Goal: Task Accomplishment & Management: Use online tool/utility

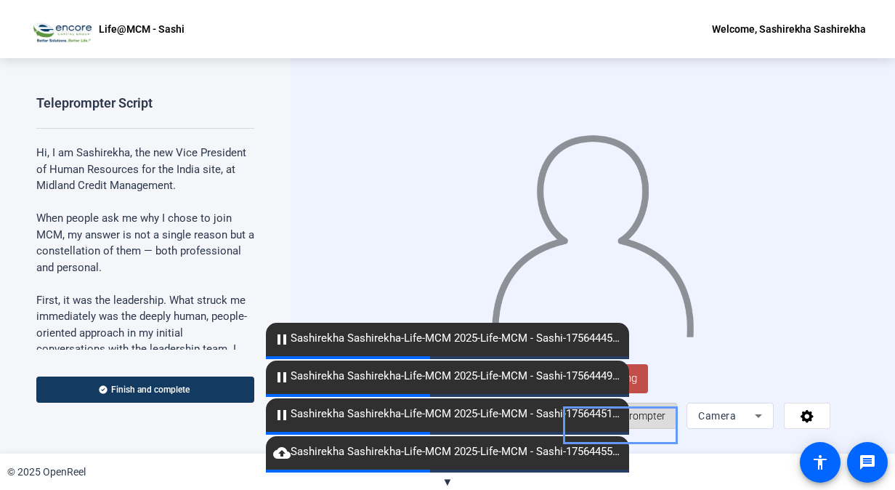
click at [643, 421] on span "Teleprompter" at bounding box center [636, 416] width 60 height 12
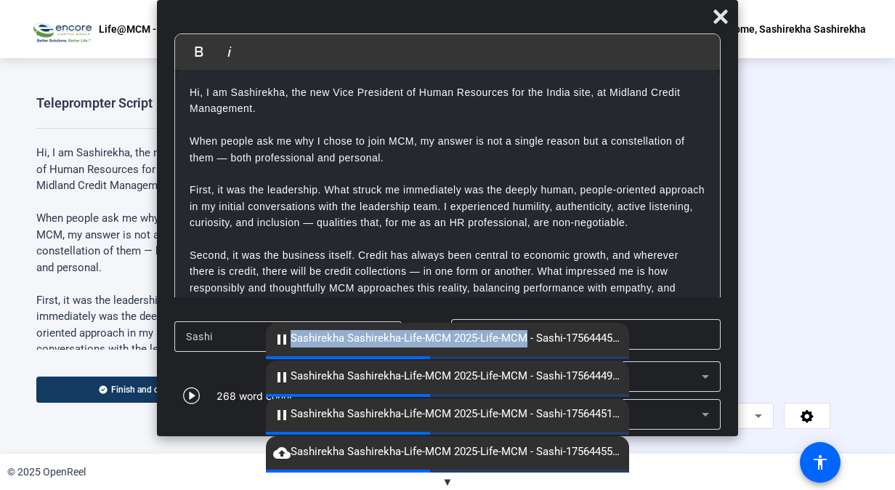
drag, startPoint x: 521, startPoint y: 344, endPoint x: 292, endPoint y: 334, distance: 229.0
click at [292, 334] on span "pause Sashirekha Sashirekha-Life-MCM 2025-Life-MCM - Sashi-1756444502027-webcam" at bounding box center [447, 338] width 363 height 17
click at [283, 342] on mat-icon "pause" at bounding box center [281, 338] width 17 height 17
click at [447, 481] on span "▼" at bounding box center [447, 481] width 11 height 13
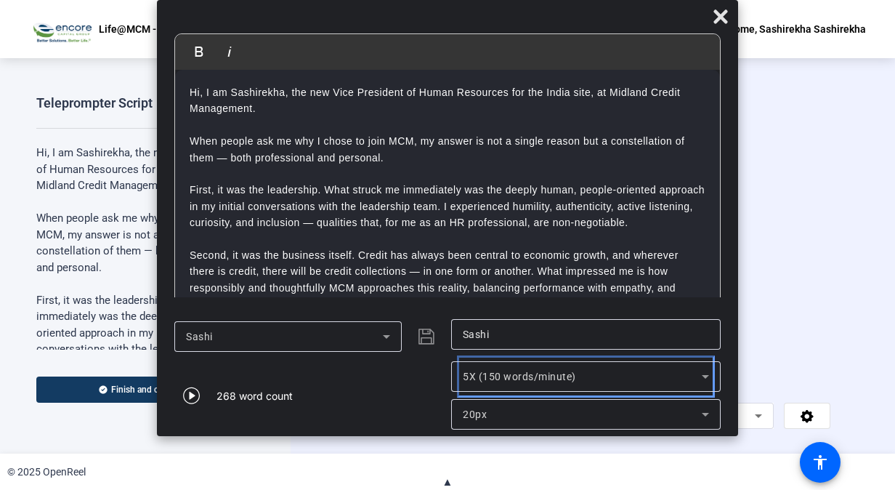
click at [711, 377] on icon at bounding box center [705, 376] width 17 height 17
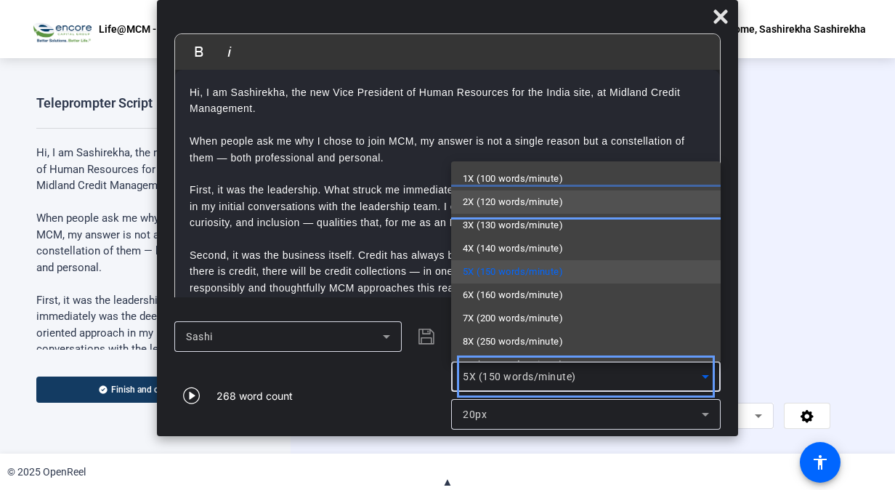
click at [511, 197] on span "2X (120 words/minute)" at bounding box center [513, 201] width 100 height 17
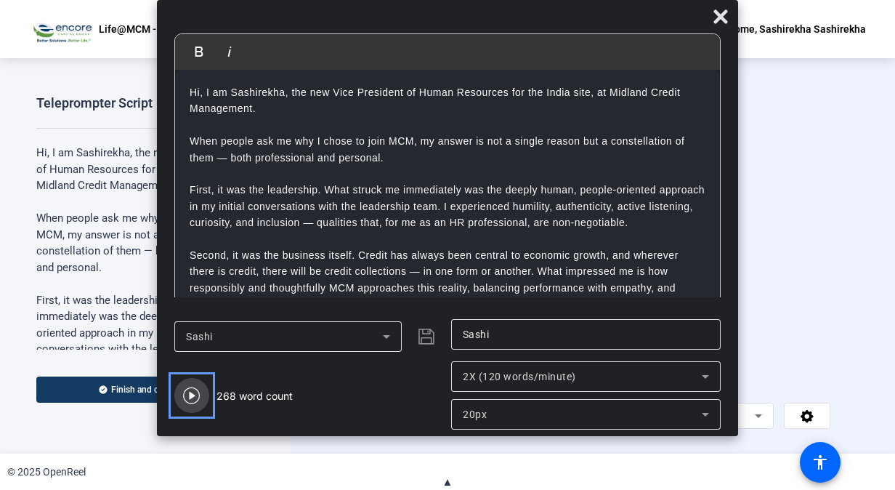
click at [191, 399] on icon "Video" at bounding box center [191, 394] width 17 height 17
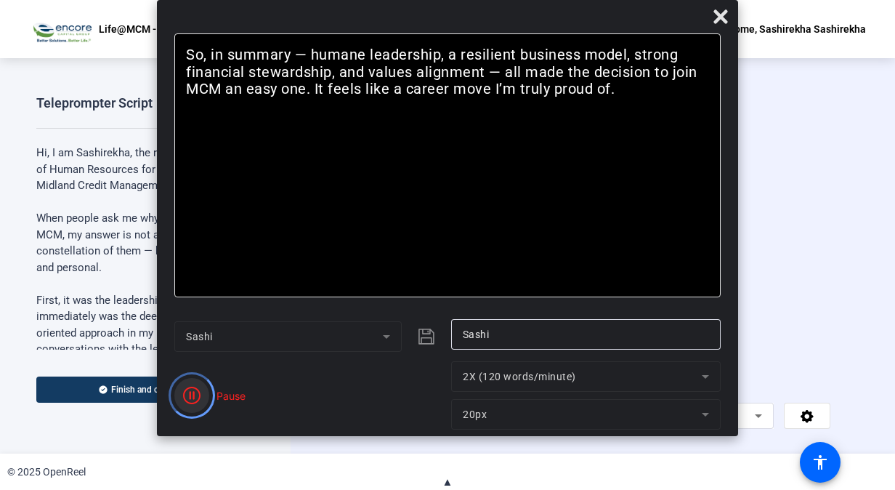
click at [191, 399] on icon "Color" at bounding box center [191, 394] width 17 height 17
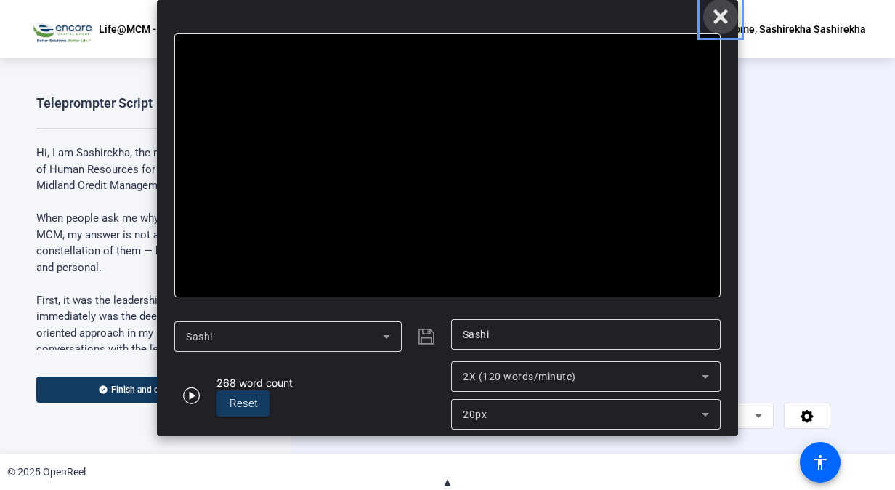
click at [729, 15] on icon "Close" at bounding box center [720, 16] width 17 height 17
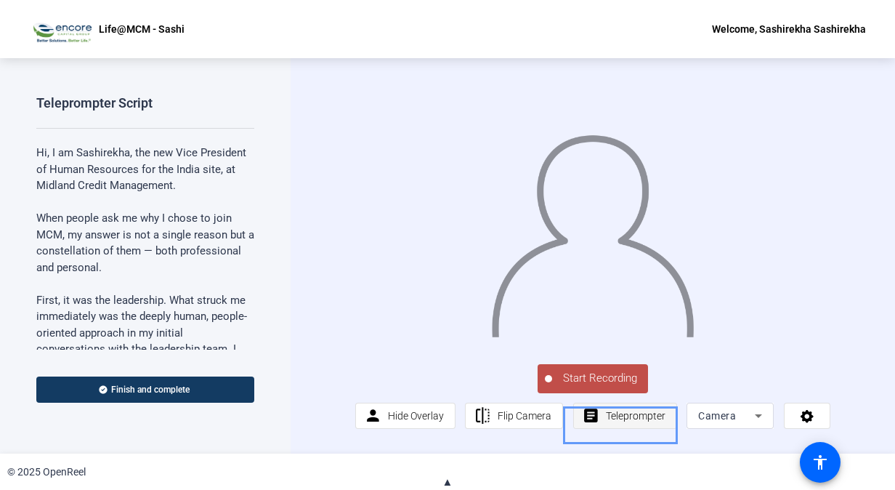
click at [630, 421] on span "Teleprompter" at bounding box center [636, 416] width 60 height 12
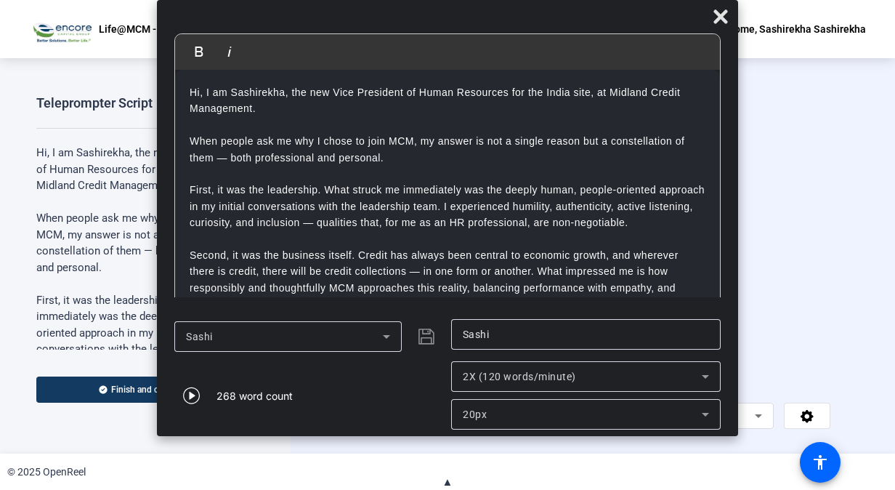
click at [820, 203] on div at bounding box center [592, 216] width 475 height 267
click at [800, 147] on div at bounding box center [592, 216] width 475 height 267
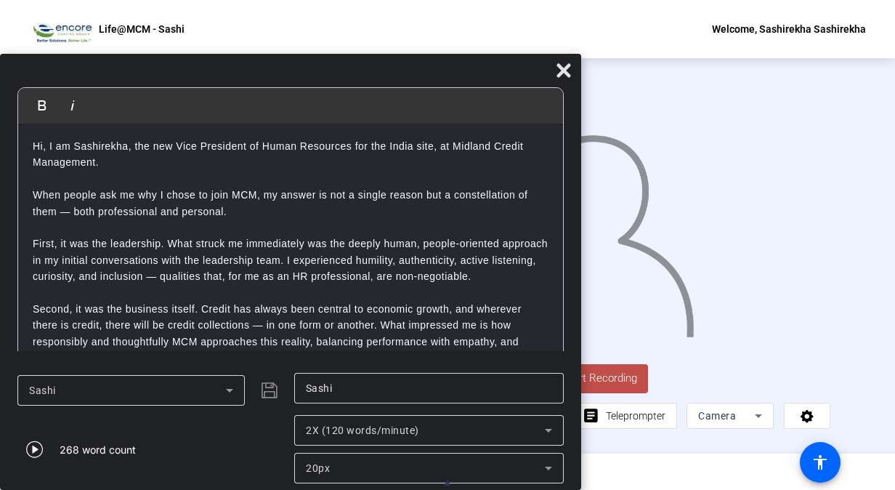
drag, startPoint x: 627, startPoint y: 23, endPoint x: 346, endPoint y: 186, distance: 324.8
click at [346, 186] on div "Bold Italic Hi, I am Sashirekha, the new Vice President of Human Resources for …" at bounding box center [290, 272] width 581 height 436
click at [611, 386] on span "Start Recording" at bounding box center [600, 378] width 96 height 17
click at [612, 386] on span "Start Recording" at bounding box center [600, 378] width 96 height 17
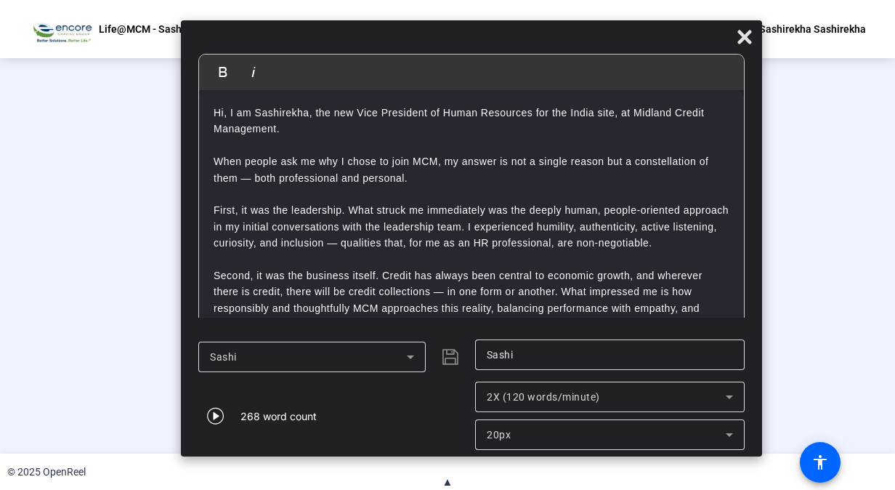
drag, startPoint x: 474, startPoint y: 74, endPoint x: 654, endPoint y: 41, distance: 183.9
click at [654, 41] on div at bounding box center [471, 40] width 581 height 25
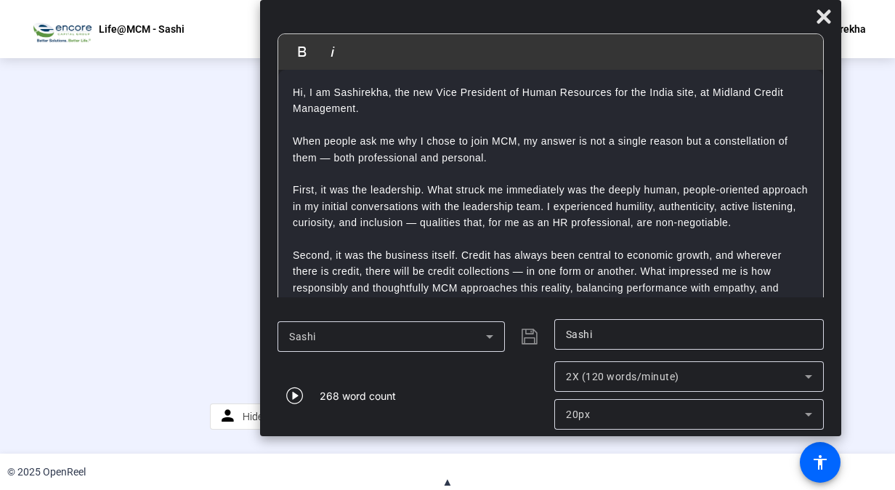
drag, startPoint x: 654, startPoint y: 41, endPoint x: 731, endPoint y: -42, distance: 112.6
click at [731, 0] on html "Accessibility Screen-Reader Guide, Feedback, and Issue Reporting | New window L…" at bounding box center [447, 245] width 895 height 490
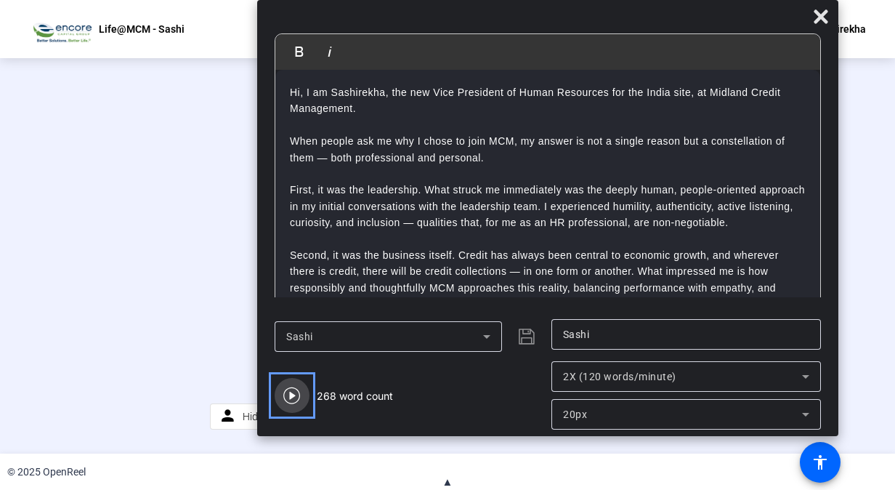
click at [292, 394] on icon "Carousel Slide Picker" at bounding box center [291, 395] width 17 height 17
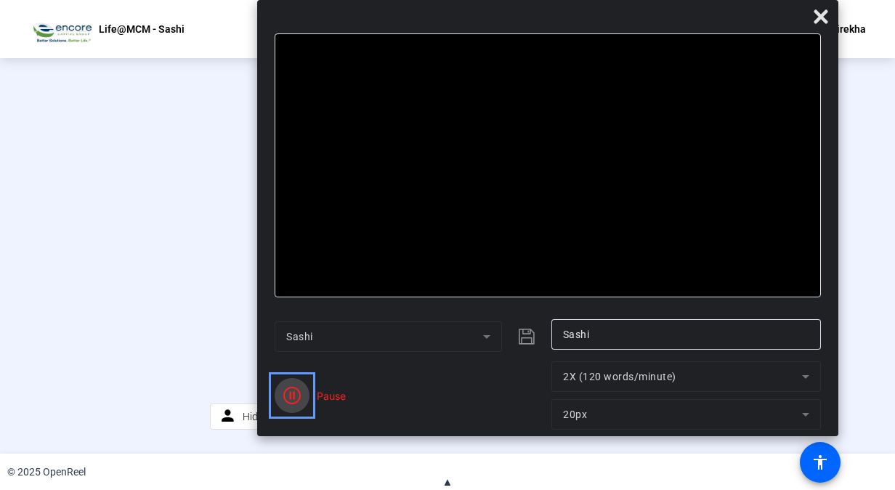
click at [291, 395] on icon "Color" at bounding box center [291, 394] width 17 height 17
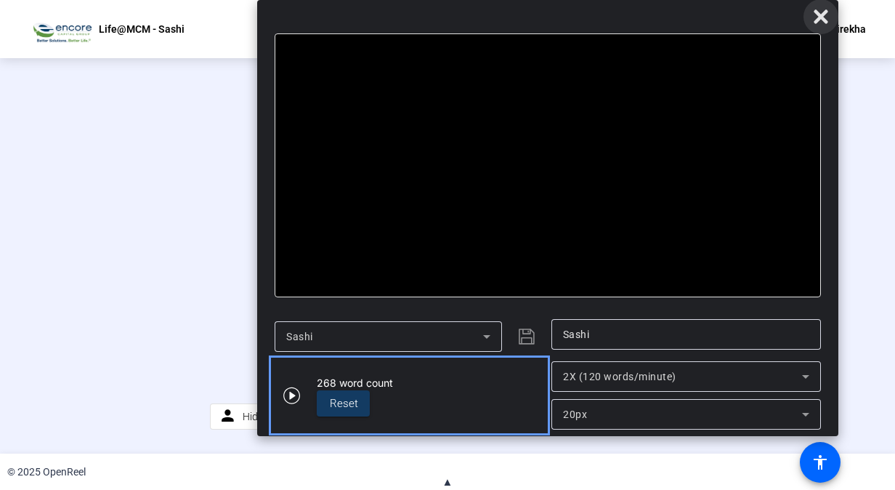
click at [824, 12] on icon "Close" at bounding box center [820, 16] width 14 height 14
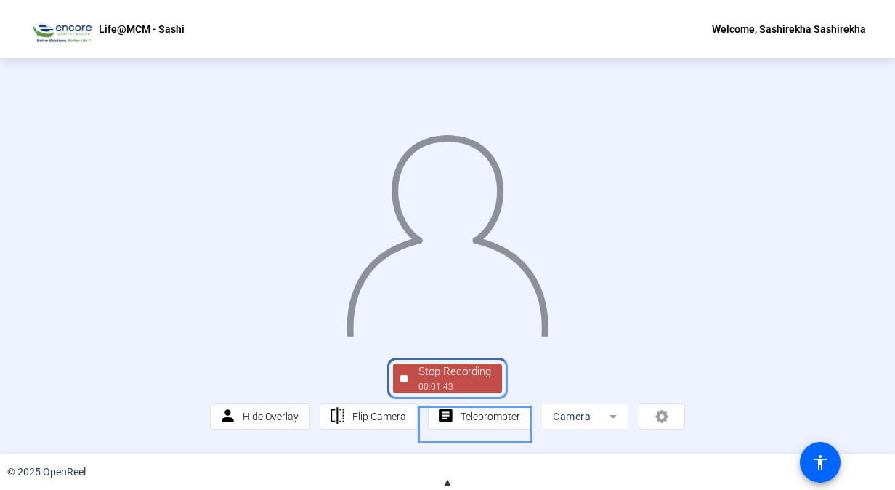
click at [463, 380] on div "Stop Recording" at bounding box center [454, 371] width 73 height 17
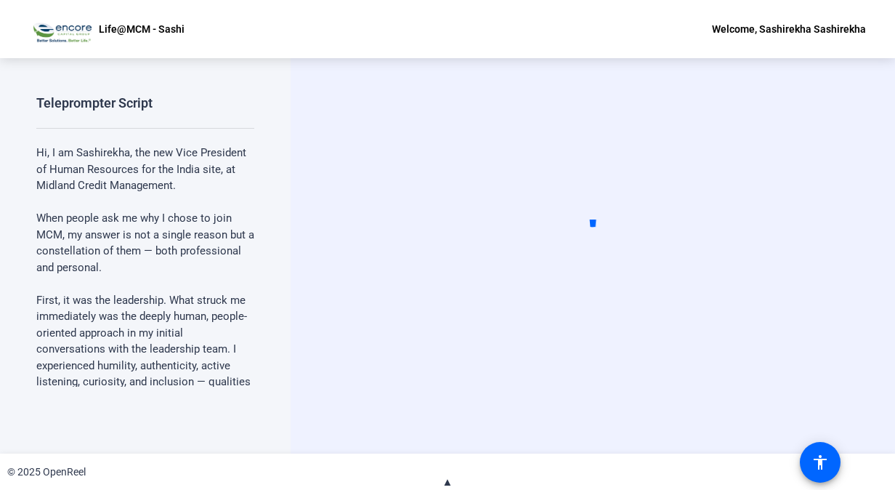
scroll to position [0, 0]
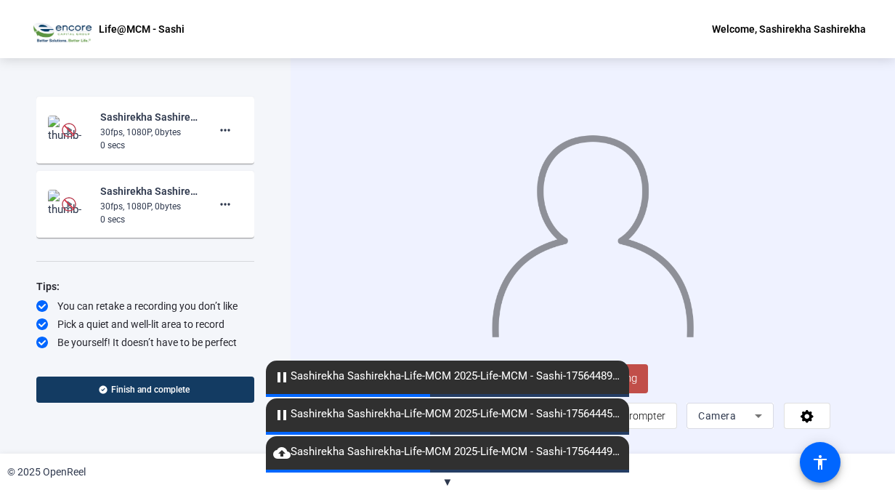
scroll to position [1143, 0]
click at [636, 386] on span "Start Recording" at bounding box center [600, 378] width 96 height 17
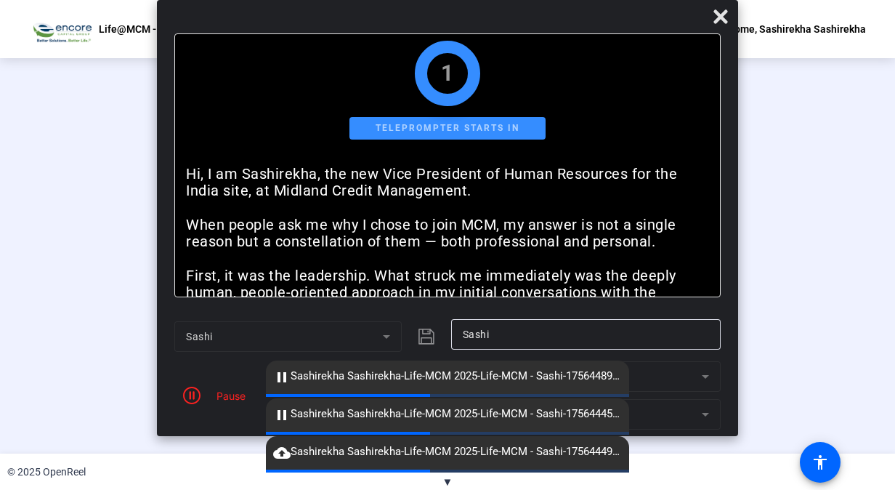
click at [703, 378] on mat-form-field "5X (150 words/minute)" at bounding box center [585, 376] width 269 height 31
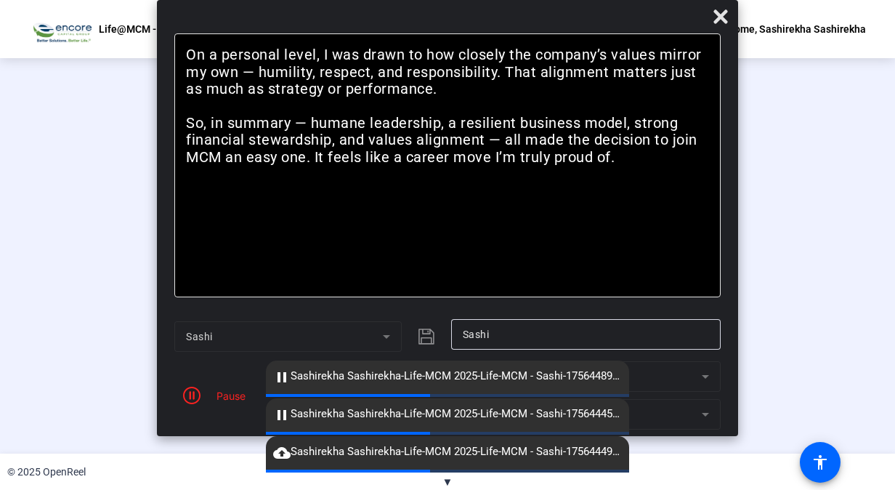
click at [703, 378] on mat-form-field "5X (150 words/minute)" at bounding box center [585, 376] width 269 height 31
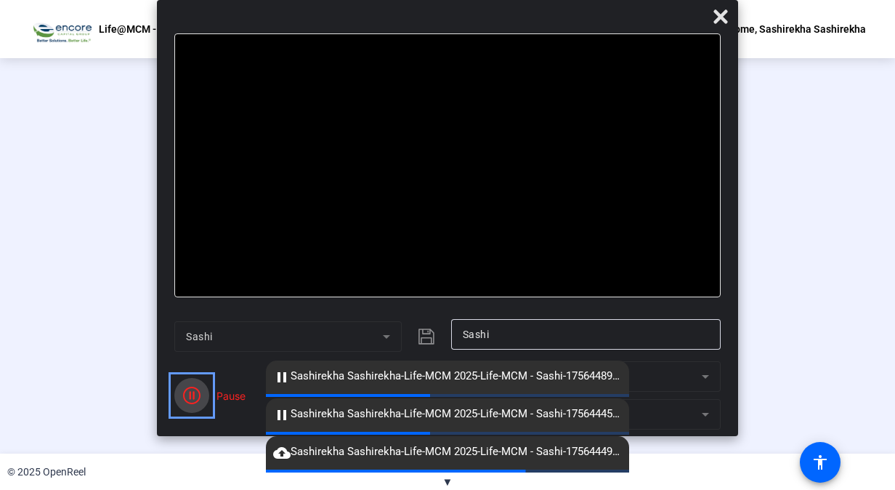
click at [195, 386] on span "Pause" at bounding box center [191, 395] width 35 height 35
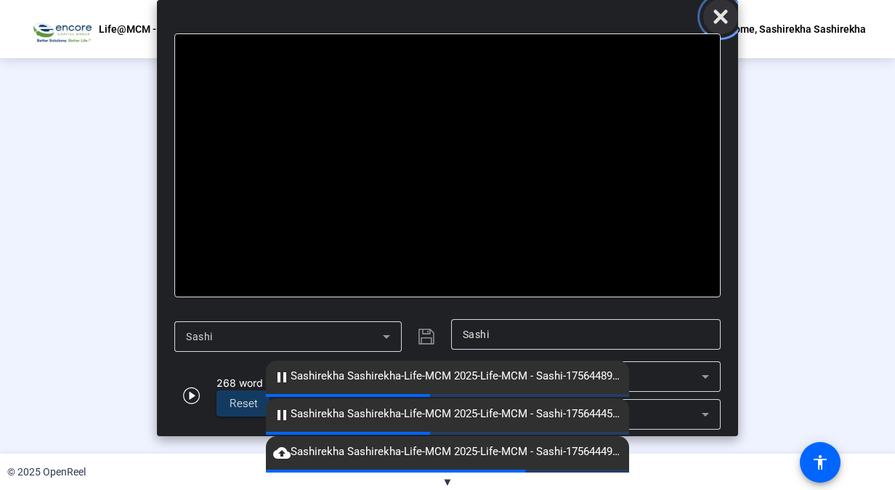
click at [719, 16] on icon "Close" at bounding box center [720, 16] width 14 height 14
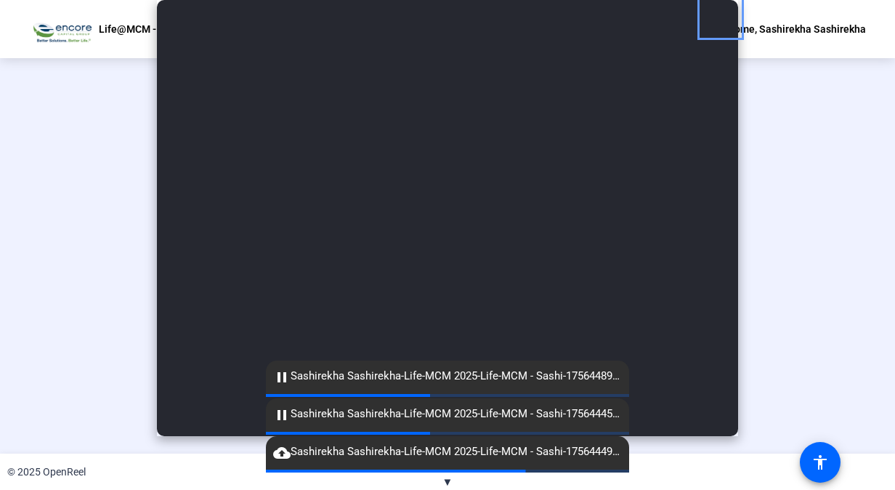
scroll to position [17, 0]
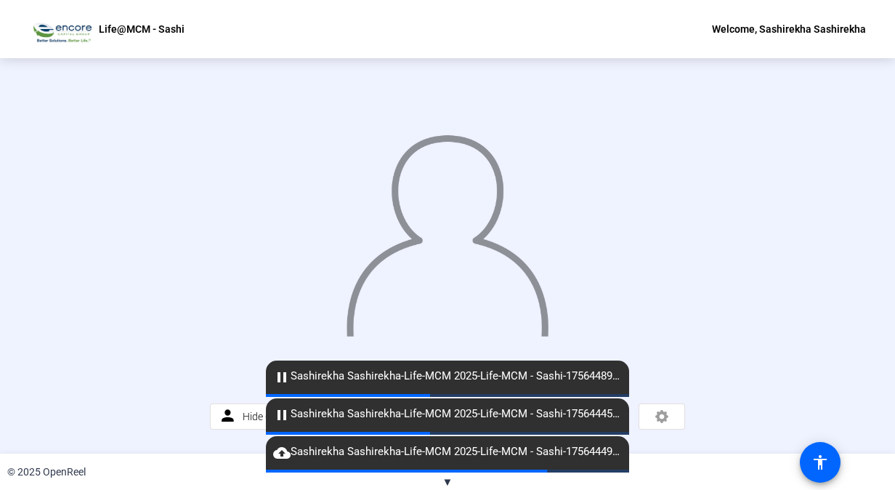
click at [474, 433] on div at bounding box center [447, 432] width 363 height 3
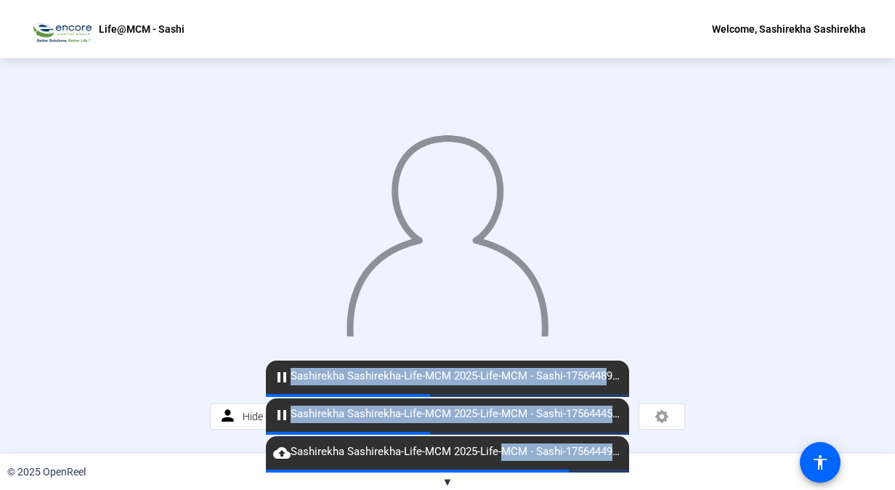
drag, startPoint x: 605, startPoint y: 380, endPoint x: 480, endPoint y: 474, distance: 156.2
click at [480, 474] on openreel-root "Life@MCM - Sashi Welcome, Sashirekha Sashirekha Teleprompter Script Hi, I am Sa…" at bounding box center [447, 245] width 895 height 490
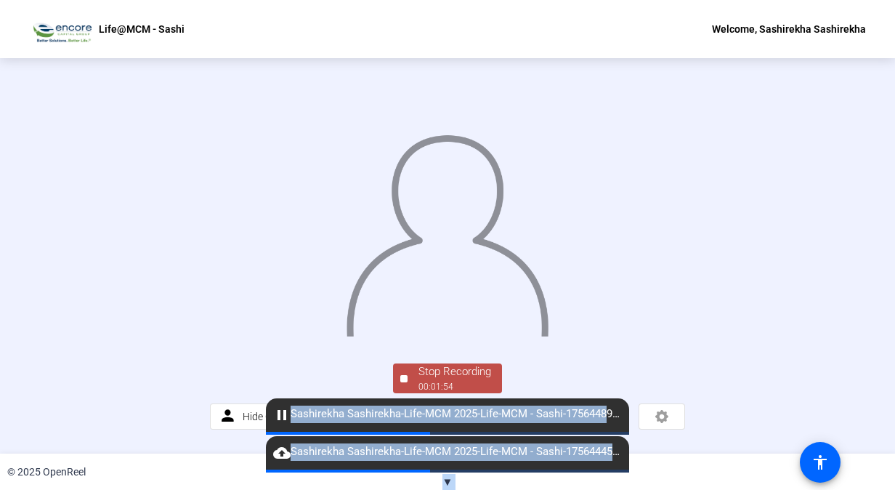
drag, startPoint x: 480, startPoint y: 474, endPoint x: 406, endPoint y: 340, distance: 152.8
click at [406, 336] on img at bounding box center [448, 230] width 206 height 214
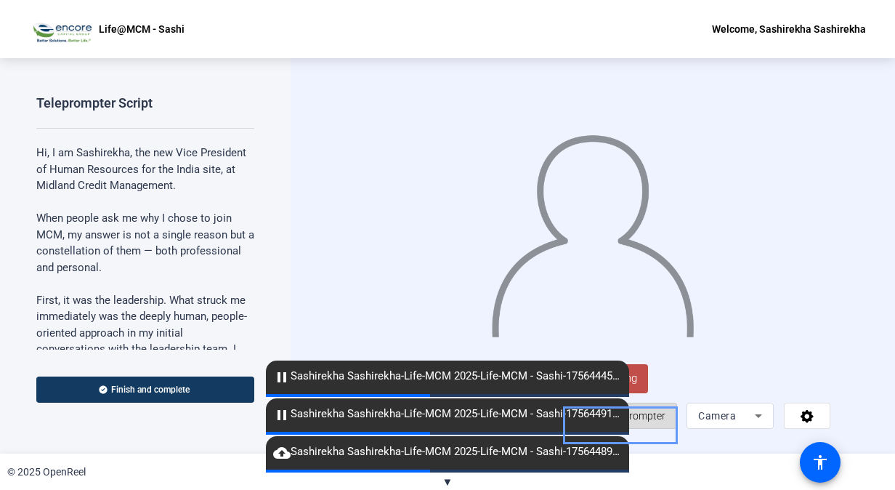
click at [654, 429] on span "Teleprompter" at bounding box center [636, 416] width 60 height 28
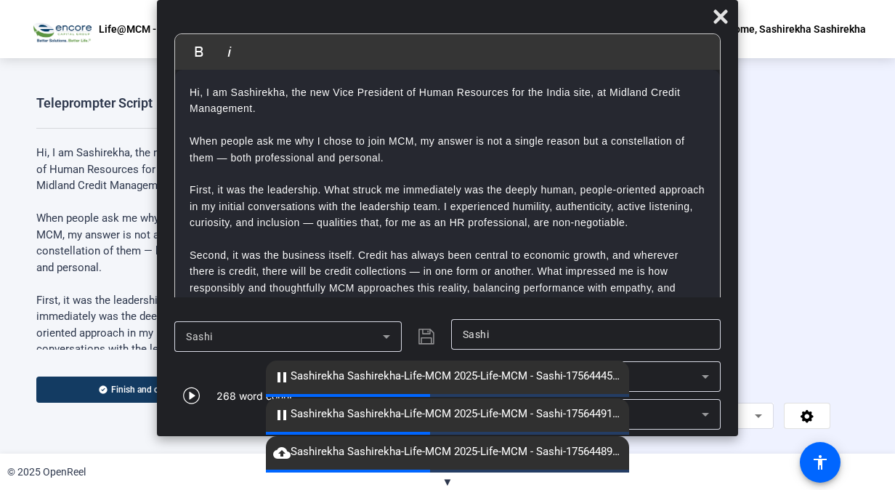
click at [705, 375] on icon at bounding box center [705, 376] width 17 height 17
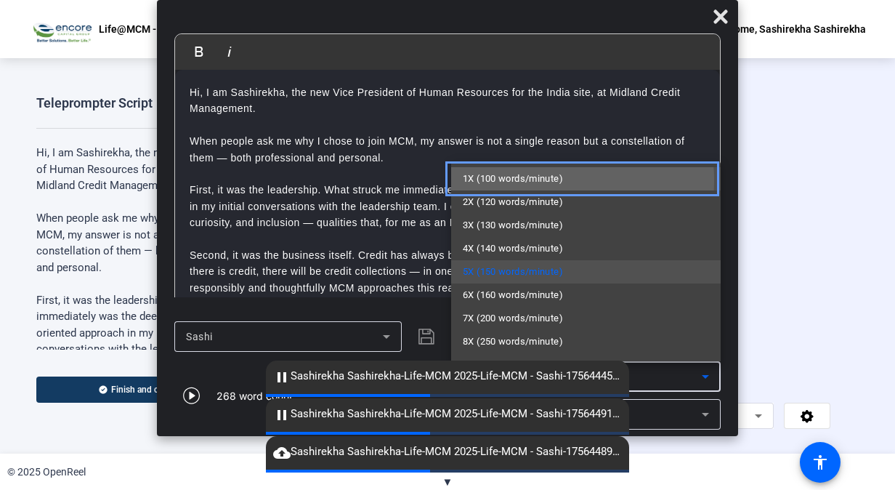
click at [535, 180] on span "1X (100 words/minute)" at bounding box center [513, 178] width 100 height 17
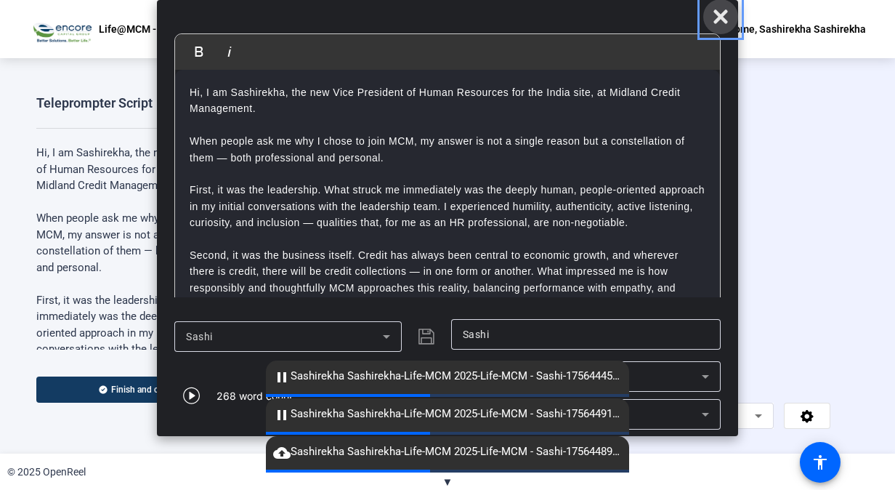
click at [719, 17] on icon "Close" at bounding box center [720, 16] width 14 height 14
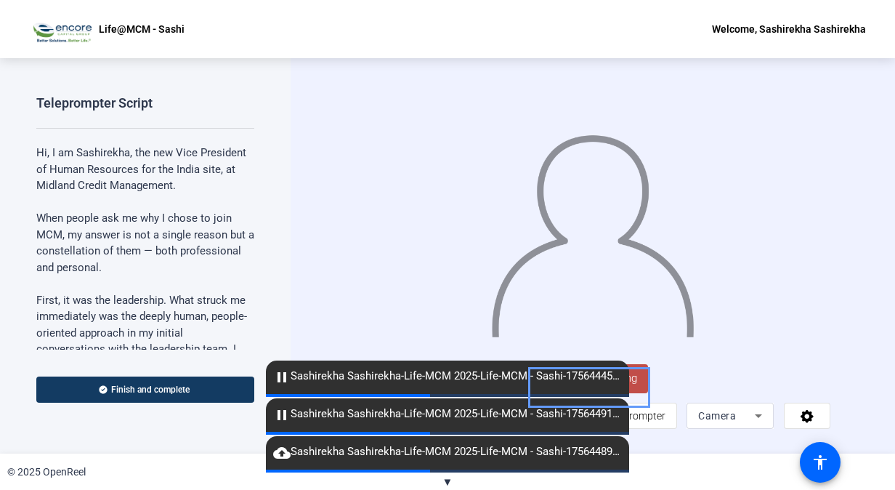
click at [633, 382] on span "Start Recording" at bounding box center [600, 378] width 96 height 17
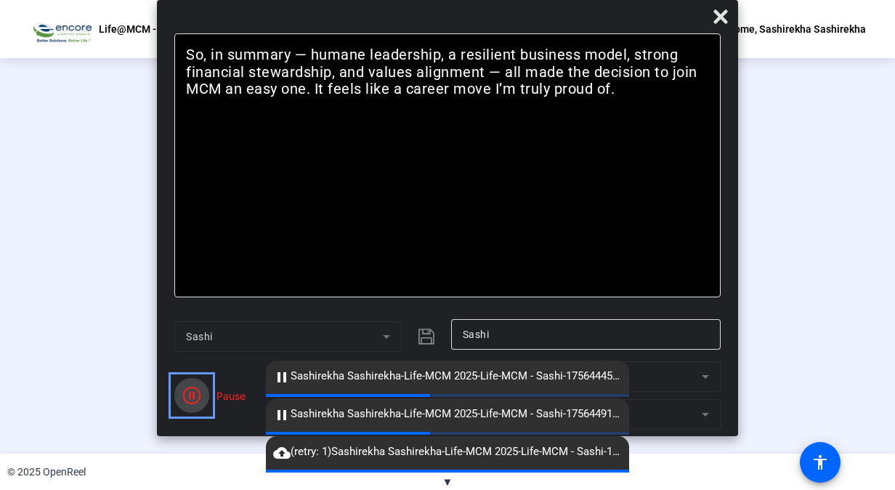
click at [193, 394] on icon "Color" at bounding box center [191, 394] width 17 height 17
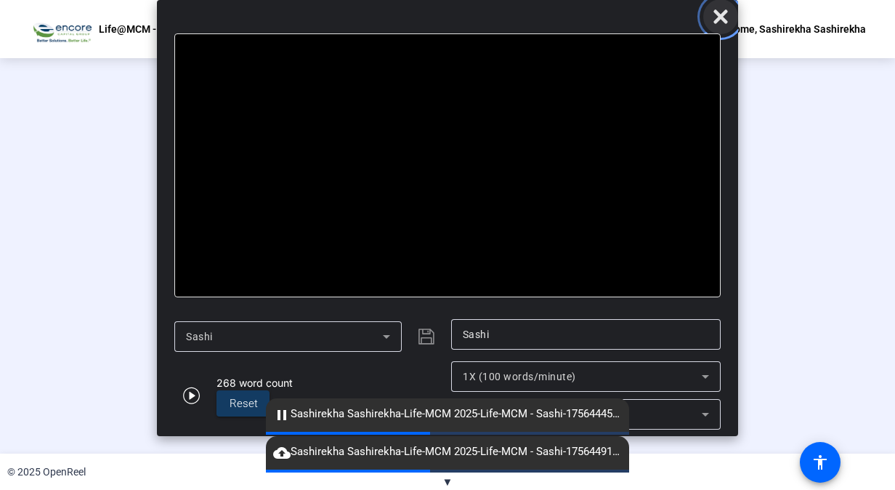
click at [725, 17] on icon "Close" at bounding box center [720, 16] width 17 height 17
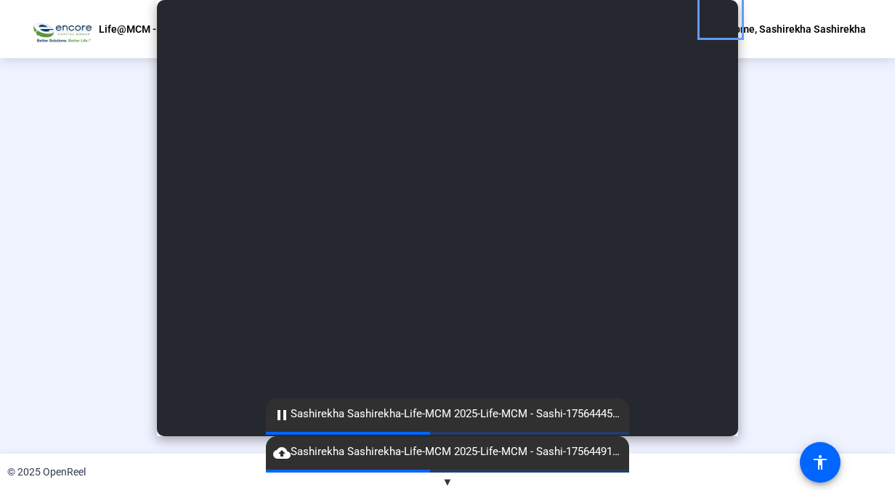
scroll to position [17, 0]
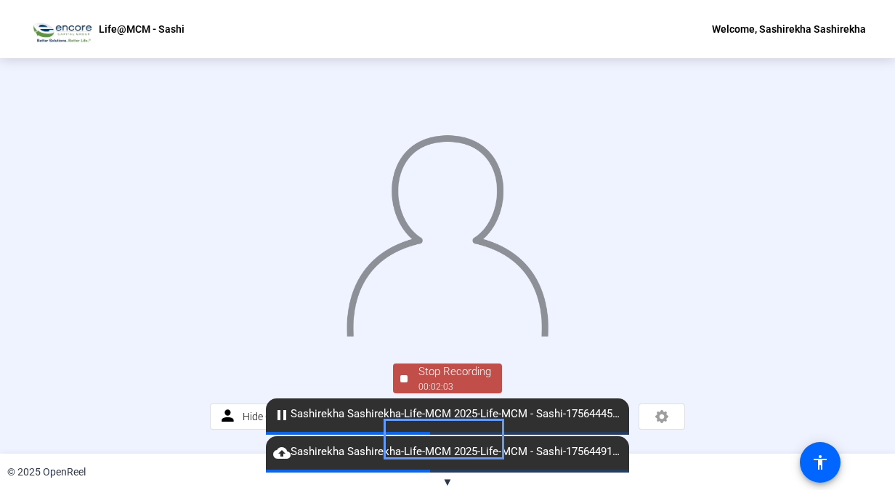
click at [478, 434] on div at bounding box center [447, 432] width 363 height 3
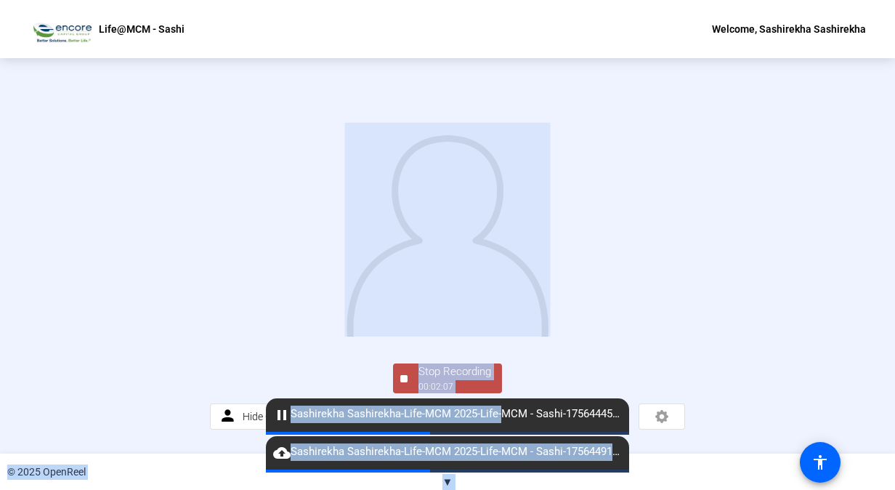
drag, startPoint x: 500, startPoint y: 415, endPoint x: 397, endPoint y: 379, distance: 108.4
click at [397, 379] on openreel-root "Life@MCM - Sashi Welcome, Sashirekha Sashirekha Teleprompter Script Hi, I am Sa…" at bounding box center [447, 245] width 895 height 490
click at [445, 481] on span "▼" at bounding box center [447, 481] width 11 height 13
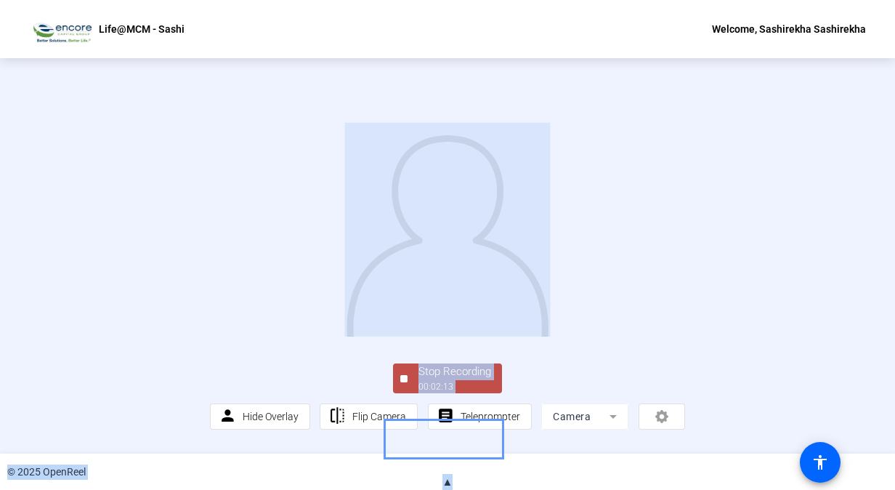
click at [445, 380] on div "Stop Recording" at bounding box center [454, 371] width 73 height 17
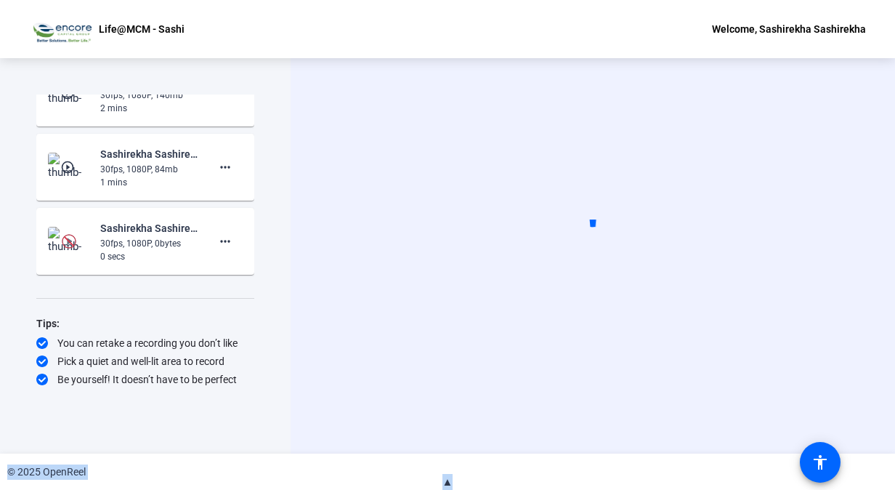
scroll to position [1189, 0]
click at [65, 165] on mat-icon "play_circle_outline" at bounding box center [68, 167] width 17 height 15
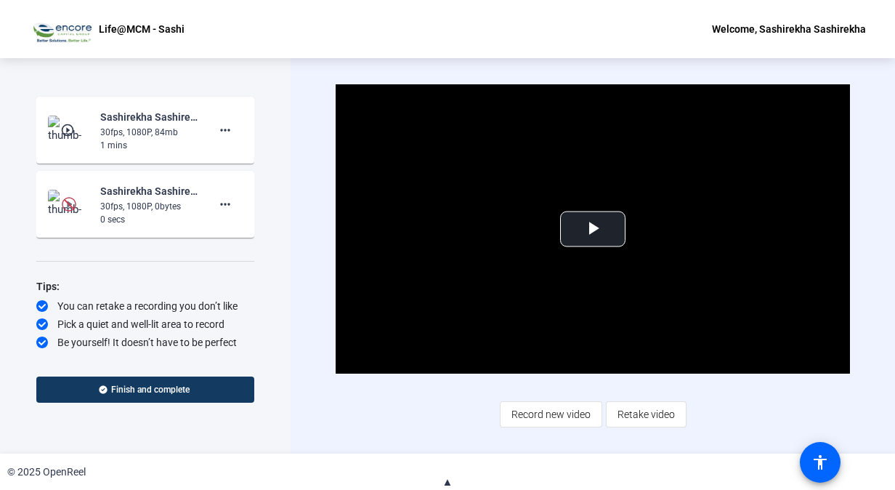
click at [128, 139] on div "30fps, 1080P, 84mb" at bounding box center [148, 132] width 97 height 13
click at [593, 229] on span "Video Player" at bounding box center [593, 229] width 0 height 0
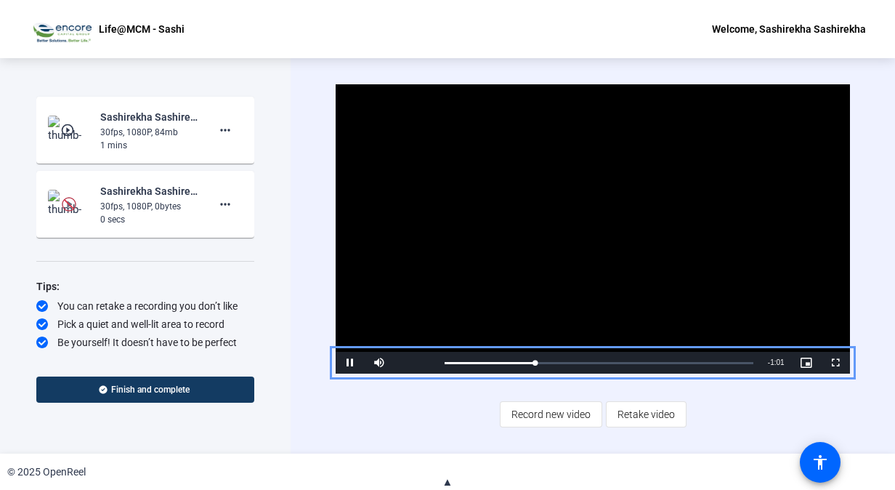
scroll to position [564, 0]
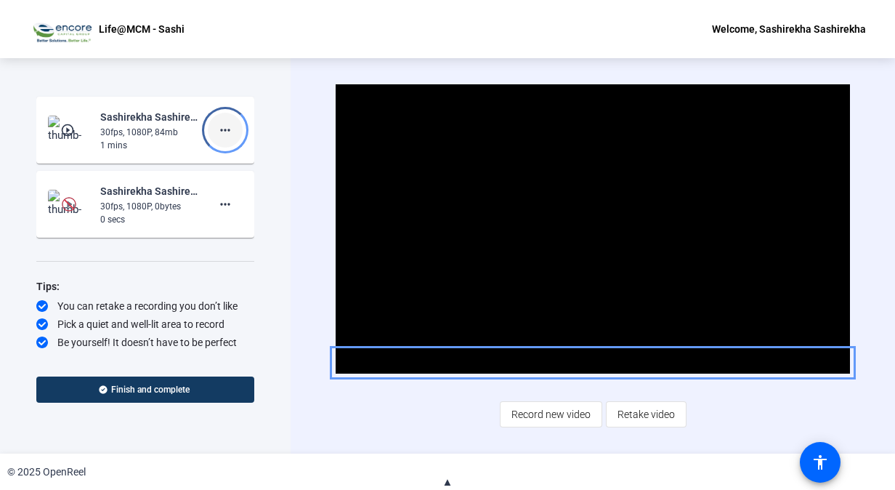
click at [218, 127] on mat-icon "more_horiz" at bounding box center [224, 129] width 17 height 17
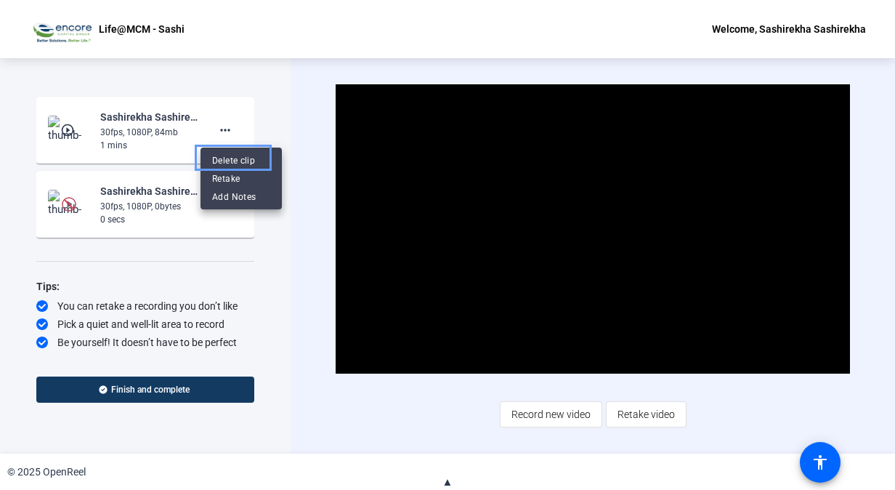
click at [232, 154] on span "Delete clip" at bounding box center [241, 160] width 58 height 17
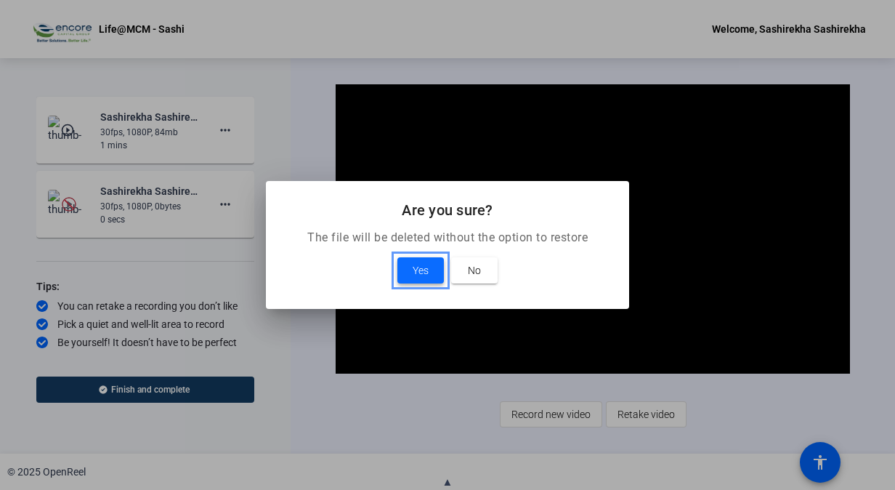
click at [427, 272] on span "Yes" at bounding box center [421, 269] width 16 height 17
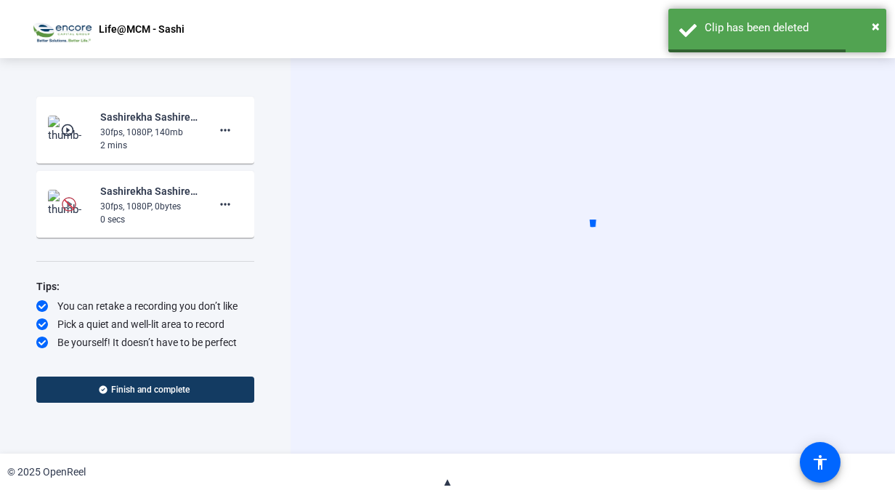
scroll to position [481, 0]
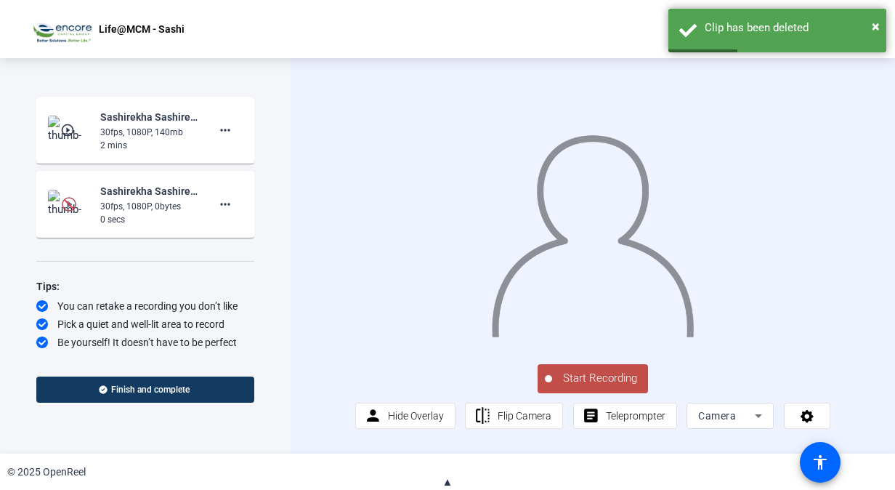
click at [93, 187] on div "Sashirekha Sashirekha-Life-MCM 2025-Life-MCM - Sashi-1756444502027-webcam 30fps…" at bounding box center [145, 204] width 195 height 44
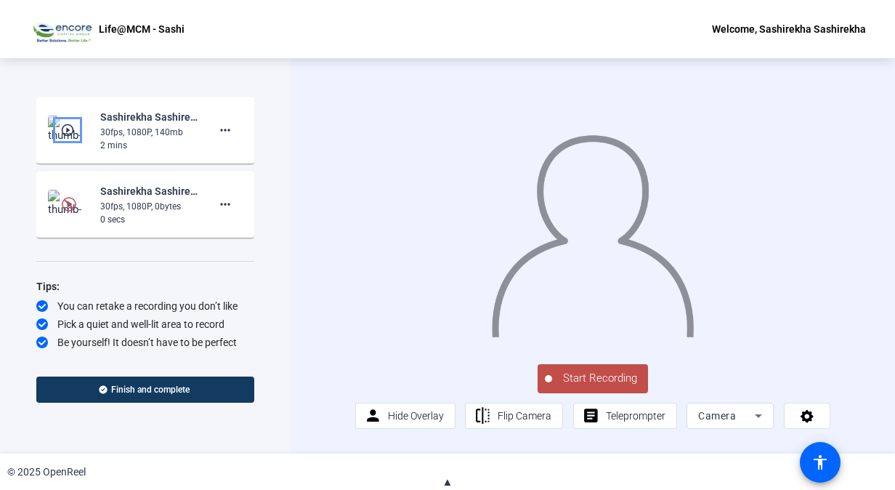
click at [64, 126] on mat-icon "play_circle_outline" at bounding box center [68, 130] width 17 height 15
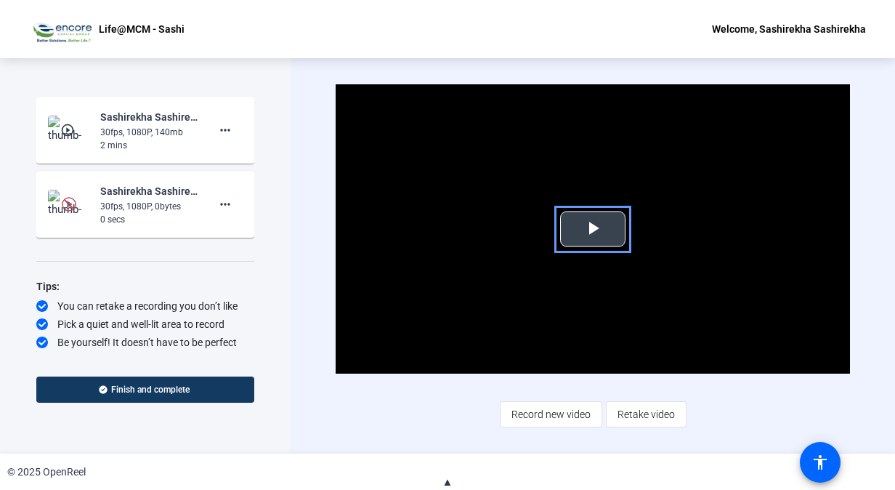
click at [593, 229] on span "Video Player" at bounding box center [593, 229] width 0 height 0
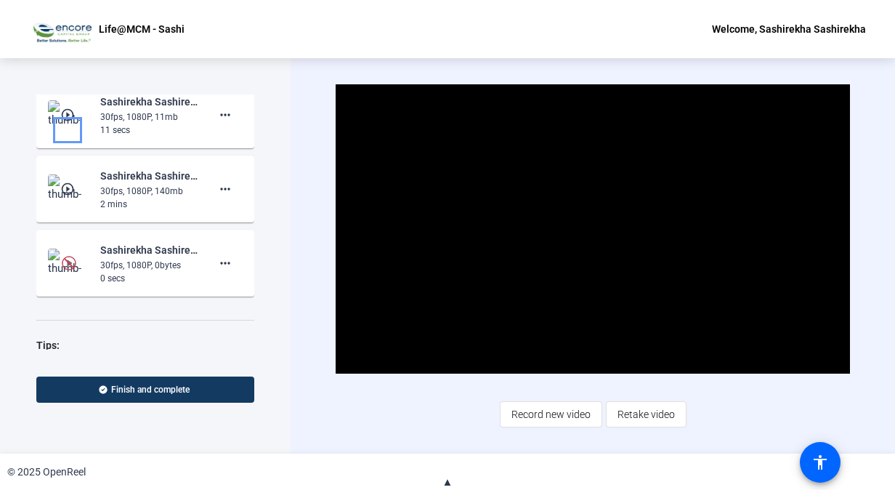
click at [64, 122] on mat-icon "play_circle_outline" at bounding box center [68, 114] width 17 height 15
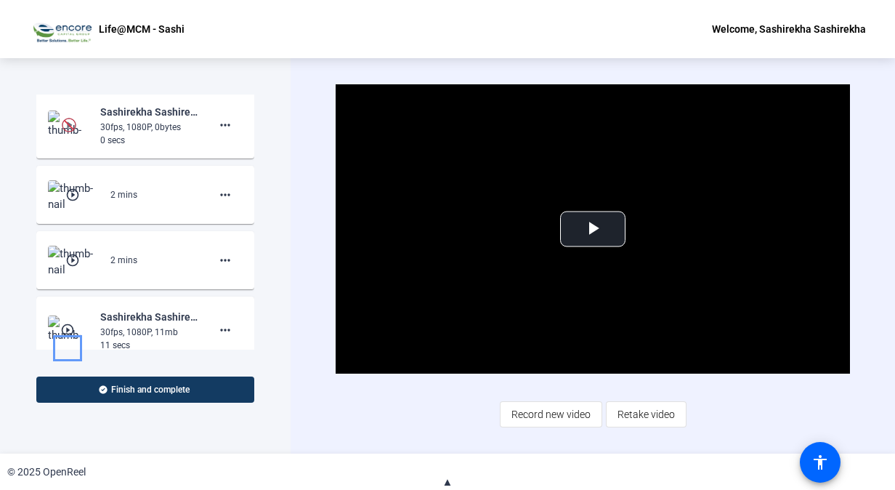
scroll to position [263, 0]
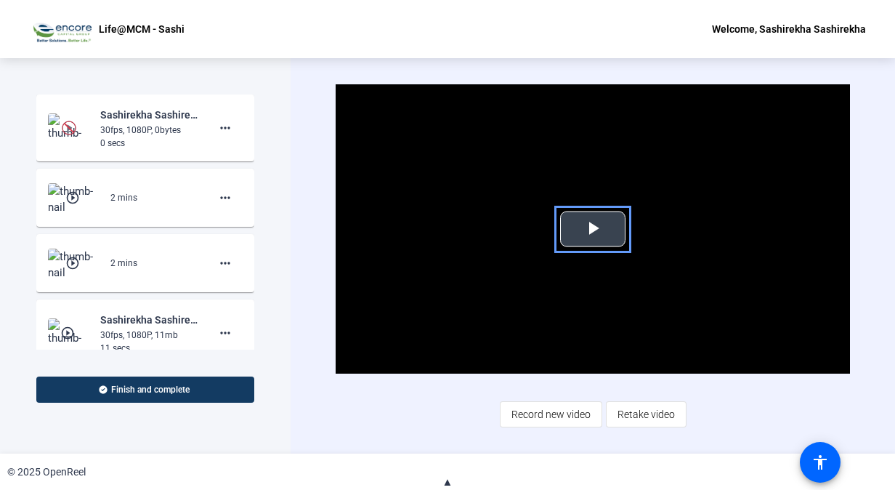
click at [593, 229] on span "color: darkslategray" at bounding box center [593, 229] width 0 height 0
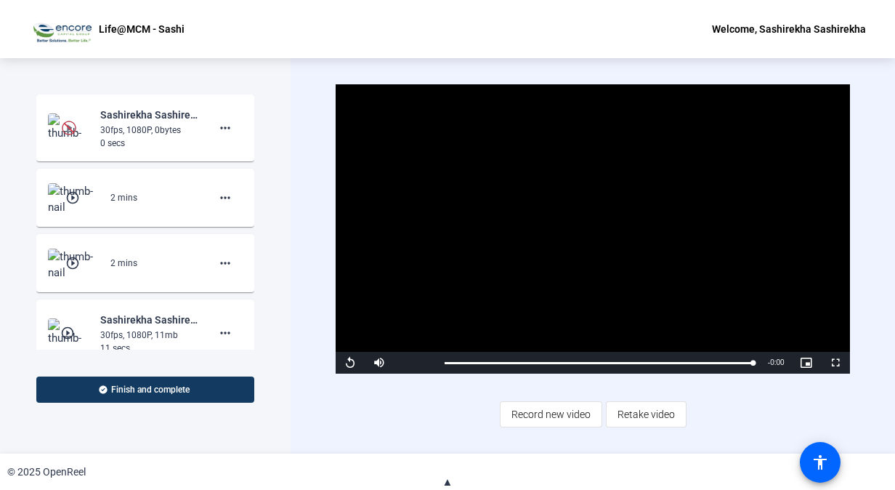
click at [177, 204] on div "2 mins" at bounding box center [153, 197] width 87 height 13
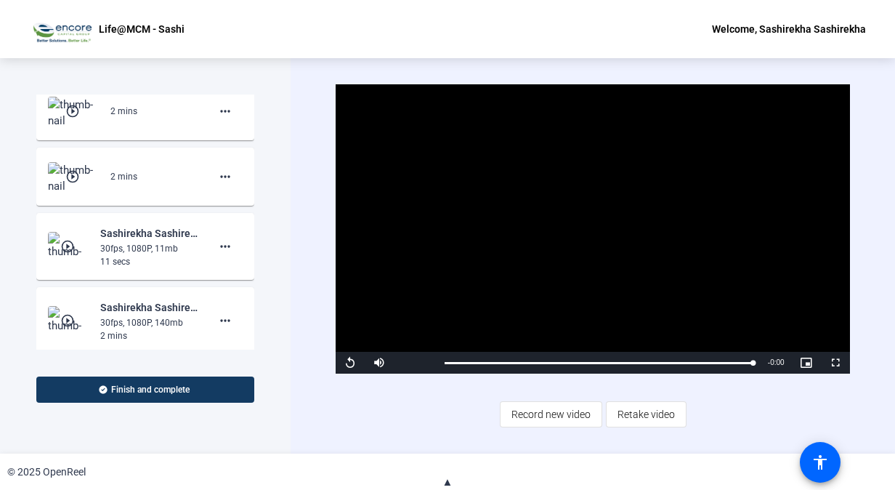
scroll to position [350, 0]
click at [216, 254] on mat-icon "more_horiz" at bounding box center [224, 245] width 17 height 17
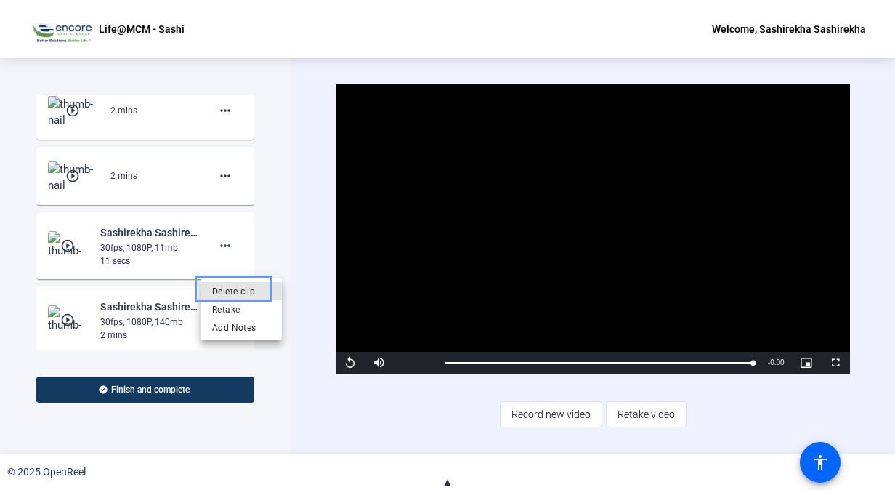
click at [241, 291] on span "Delete clip" at bounding box center [241, 290] width 58 height 17
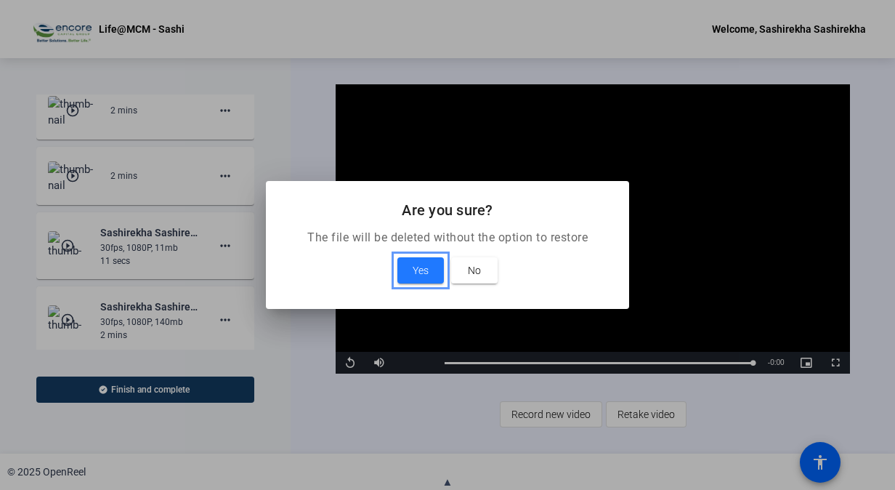
click at [424, 273] on span "Yes" at bounding box center [421, 269] width 16 height 17
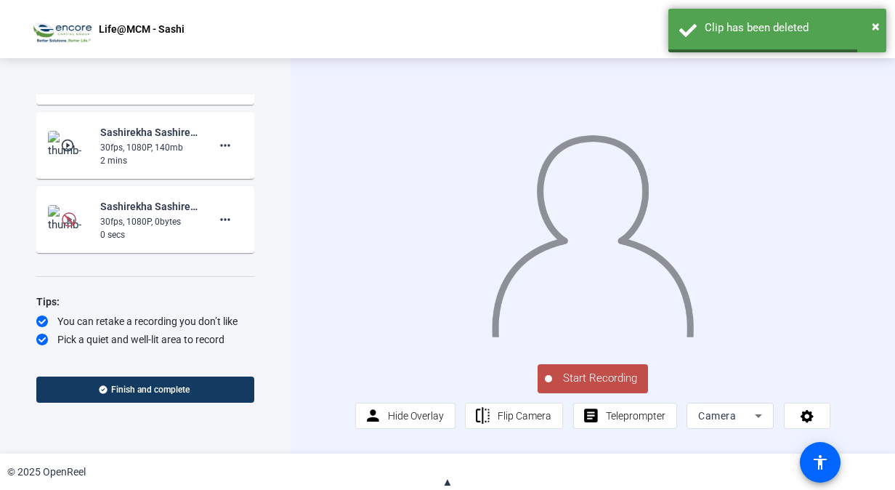
scroll to position [441, 0]
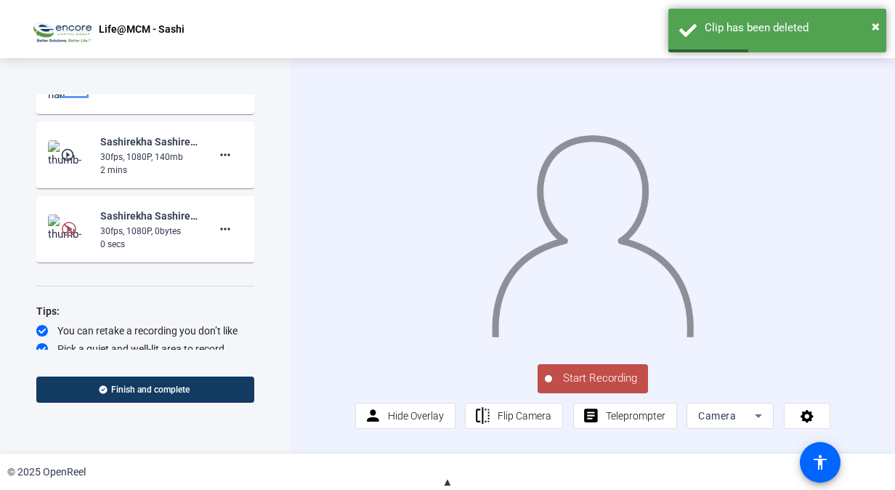
click at [71, 92] on mat-icon "play_circle_outline" at bounding box center [73, 85] width 17 height 15
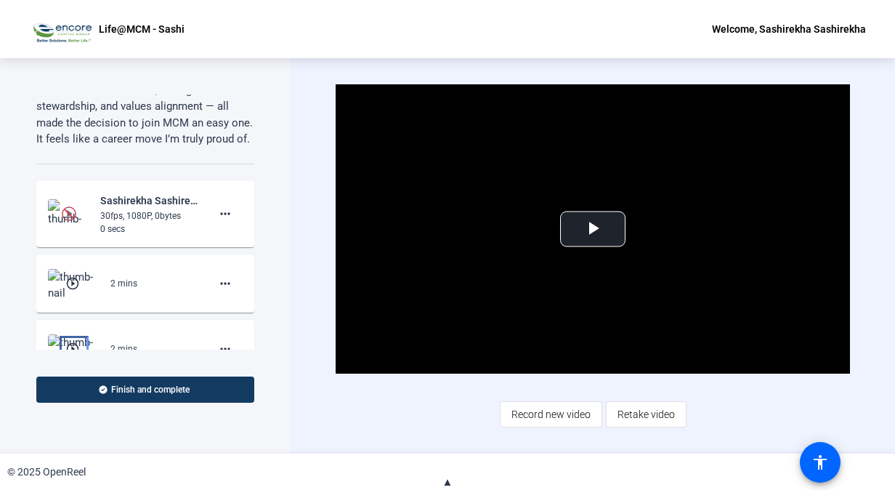
scroll to position [176, 0]
click at [105, 208] on mat-card-content "Sashirekha Sashirekha-Life-MCM 2025-Life-MCM - Sashi-1756449337378-webcam 30fps…" at bounding box center [145, 215] width 218 height 67
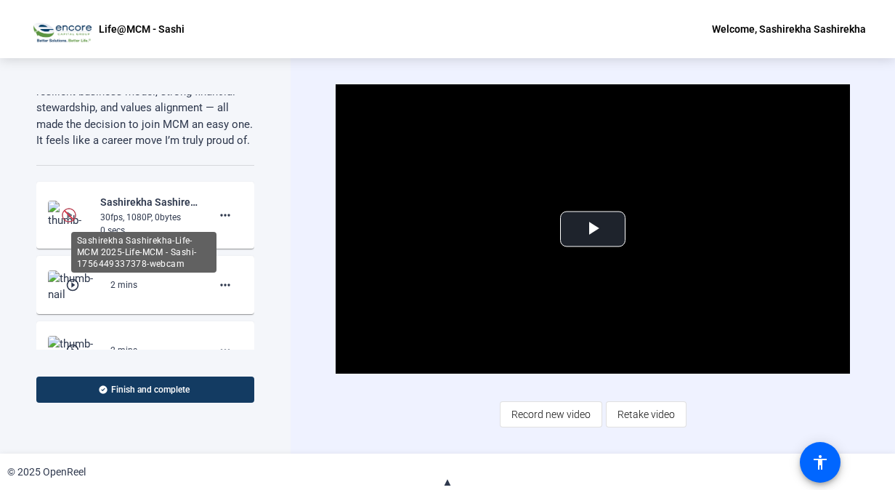
click at [134, 211] on div "Sashirekha Sashirekha-Life-MCM 2025-Life-MCM - Sashi-1756449337378-webcam" at bounding box center [148, 201] width 97 height 17
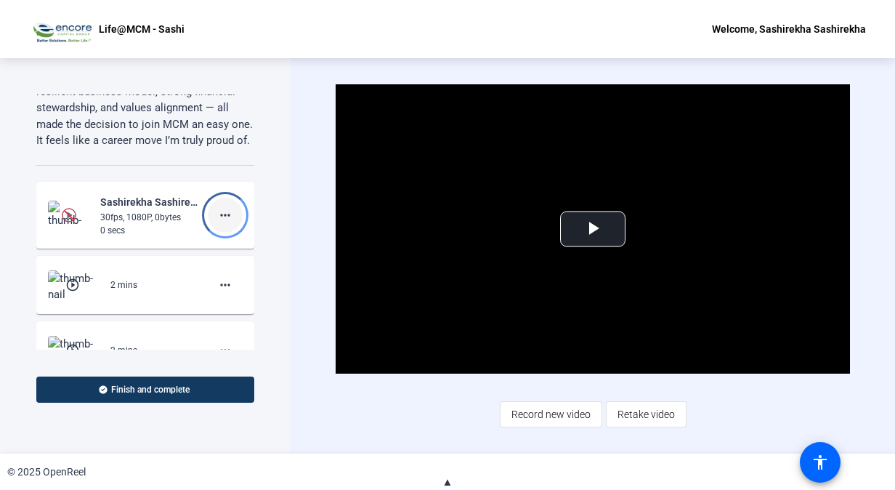
click at [218, 224] on mat-icon "more_horiz" at bounding box center [224, 214] width 17 height 17
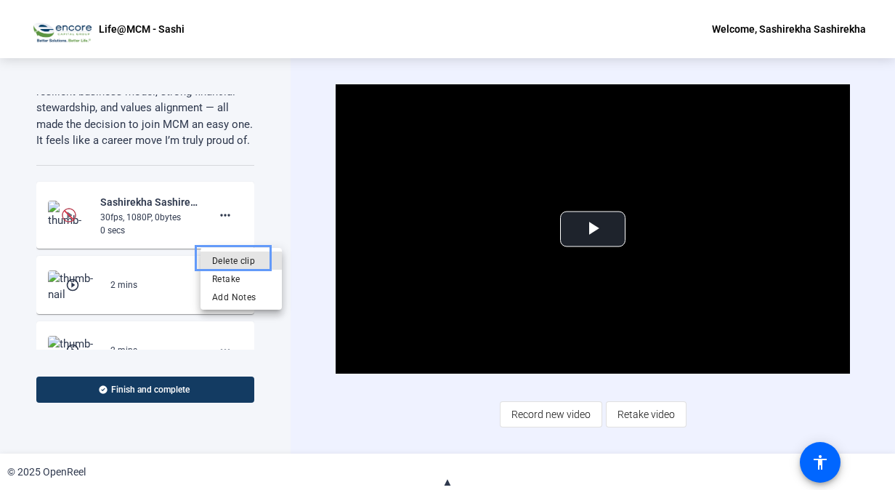
click at [228, 264] on span "Delete clip" at bounding box center [241, 259] width 58 height 17
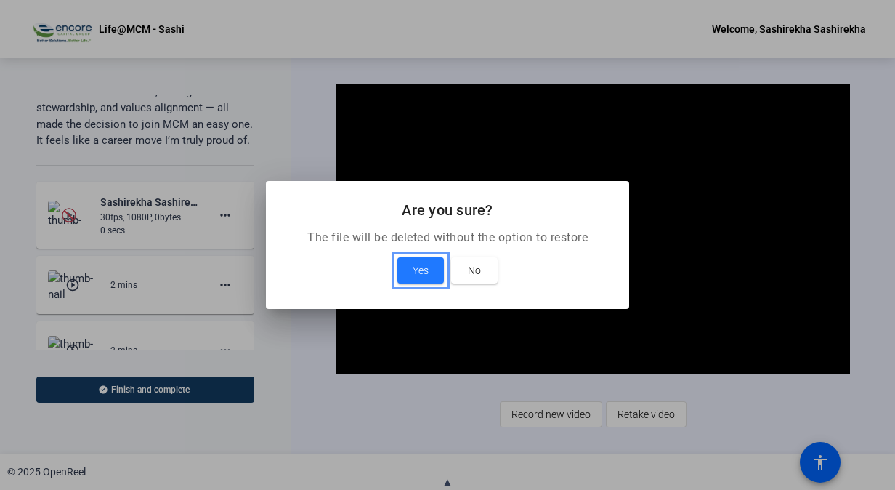
click at [416, 276] on span "Yes" at bounding box center [421, 269] width 16 height 17
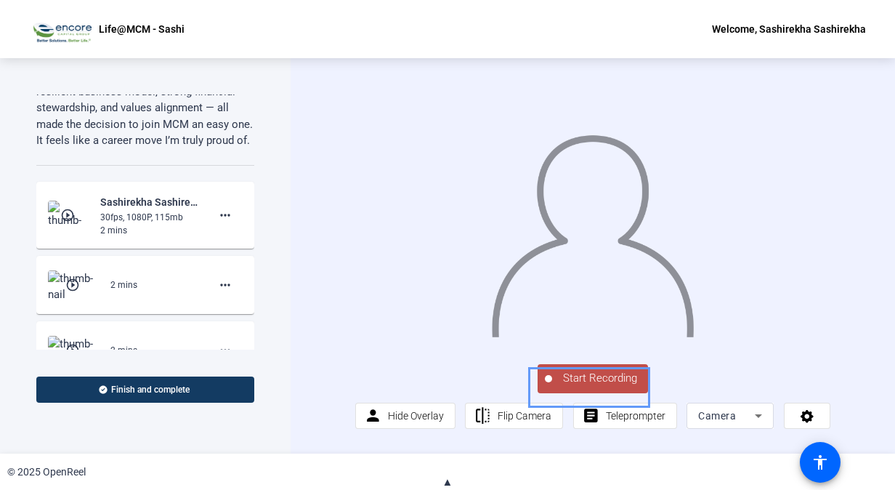
click at [609, 384] on span "Start Recording" at bounding box center [600, 378] width 96 height 17
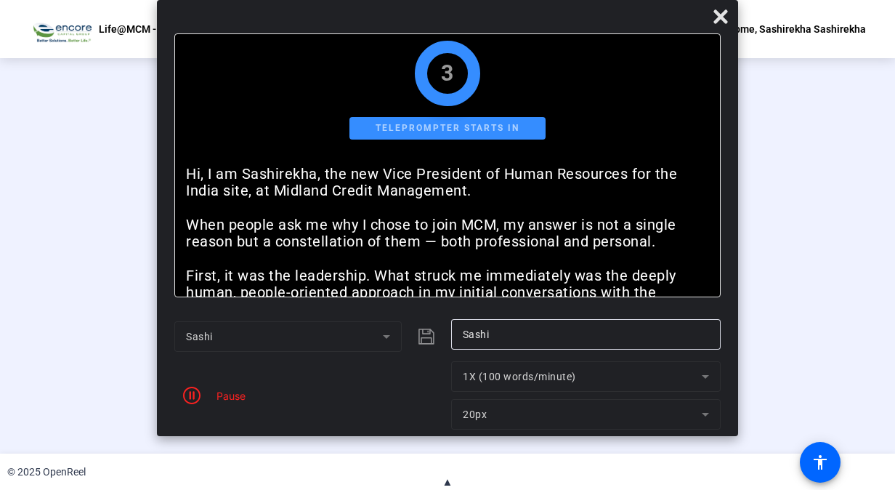
click at [625, 431] on mat-dialog-actions "Sashi Sashi Pause 1X (100 words/minute) 20px" at bounding box center [447, 374] width 581 height 124
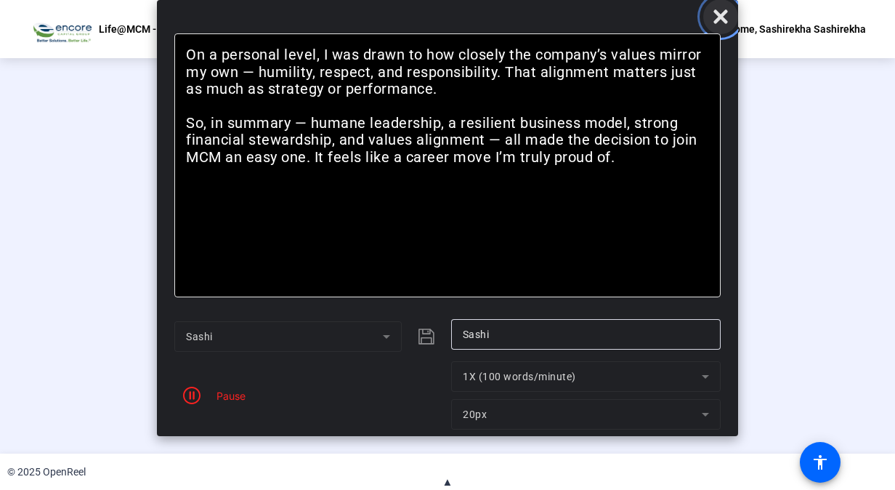
click at [723, 22] on icon "Close" at bounding box center [720, 16] width 14 height 14
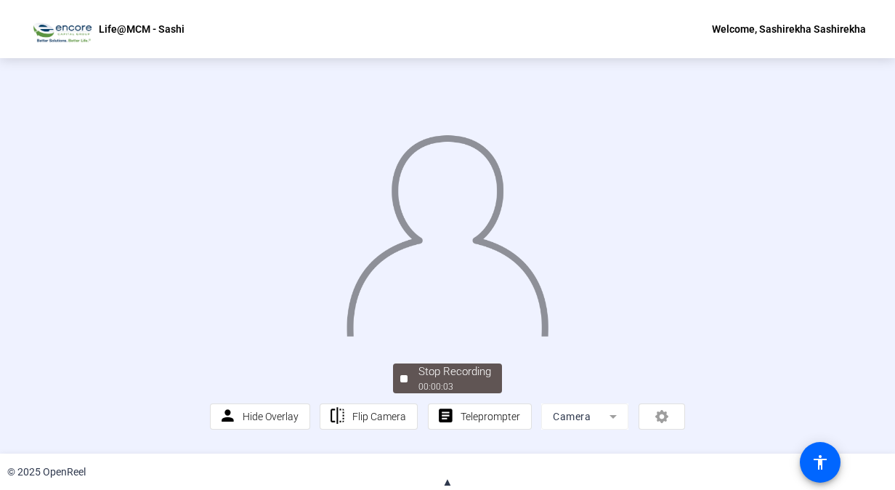
scroll to position [70, 0]
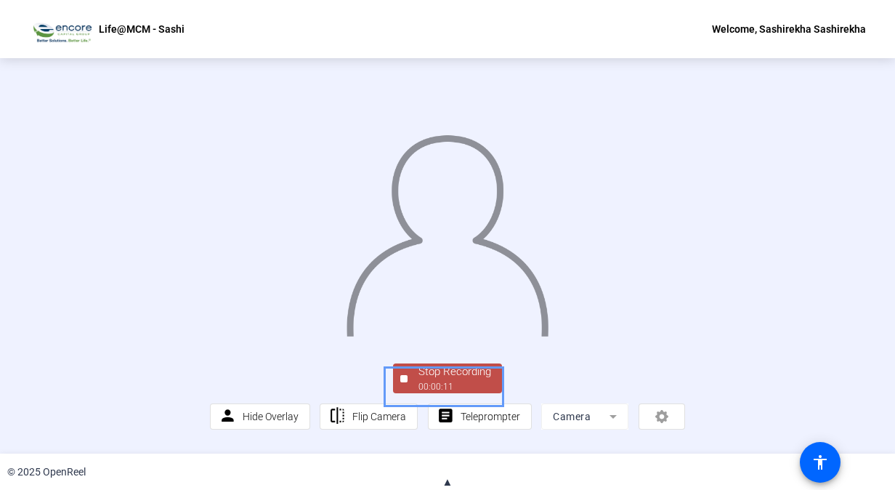
click at [463, 380] on div "Stop Recording" at bounding box center [454, 371] width 73 height 17
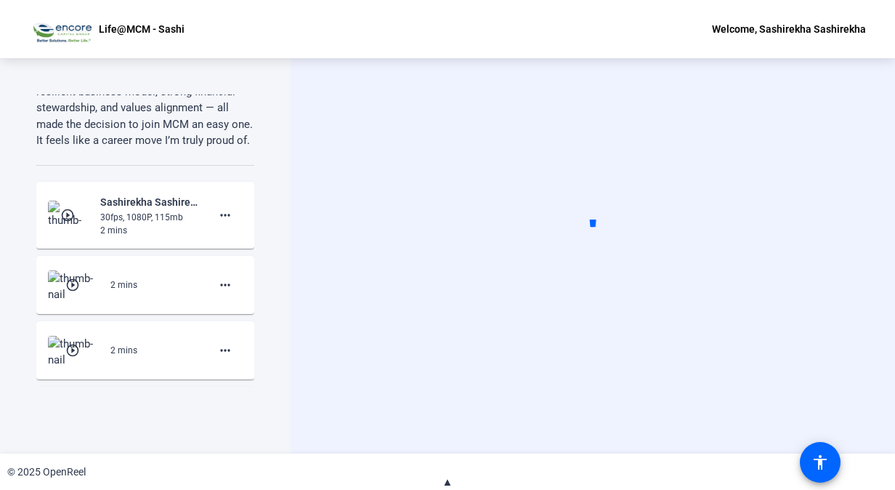
scroll to position [370, 0]
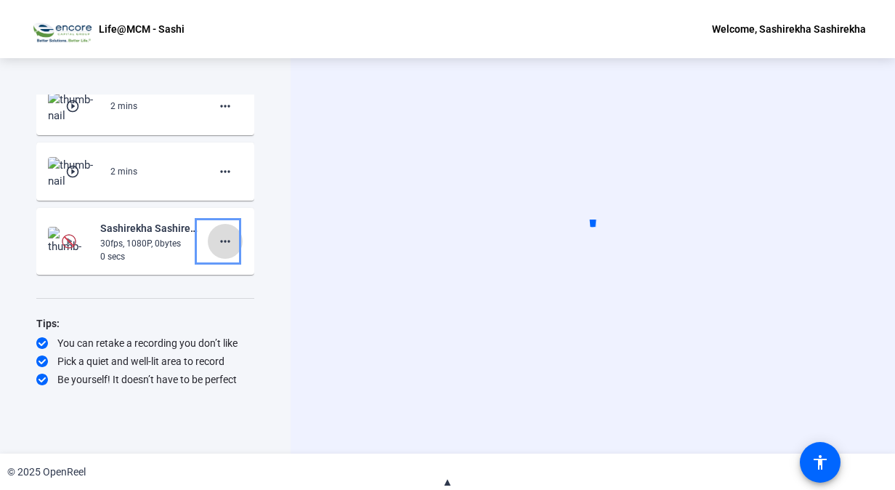
click at [216, 241] on mat-icon "more_horiz" at bounding box center [224, 240] width 17 height 17
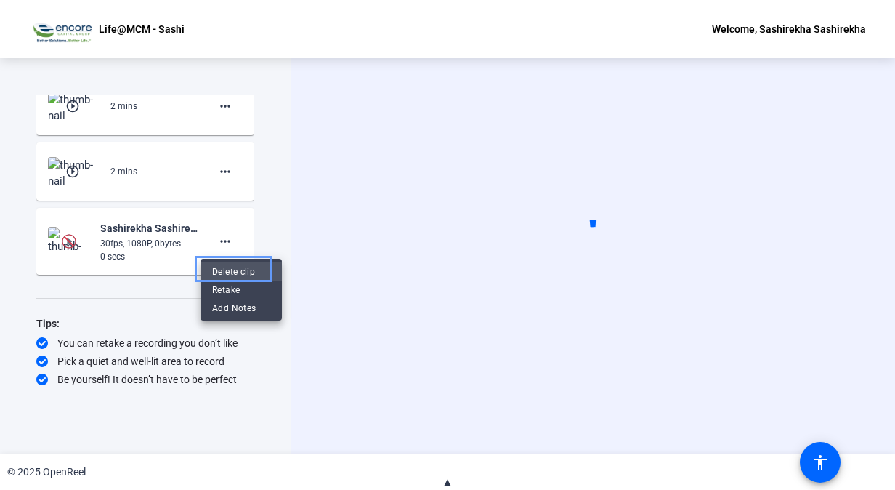
click at [243, 272] on span "Delete clip" at bounding box center [241, 271] width 58 height 17
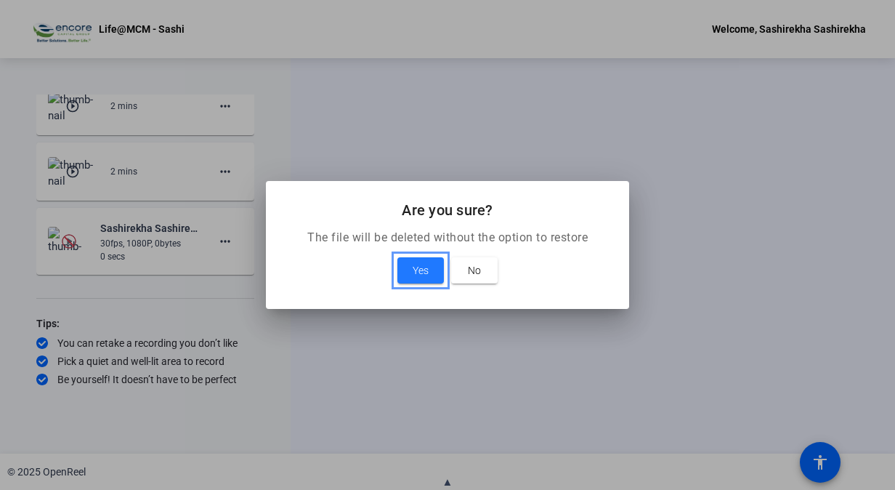
click at [429, 271] on span "Yes" at bounding box center [421, 269] width 16 height 17
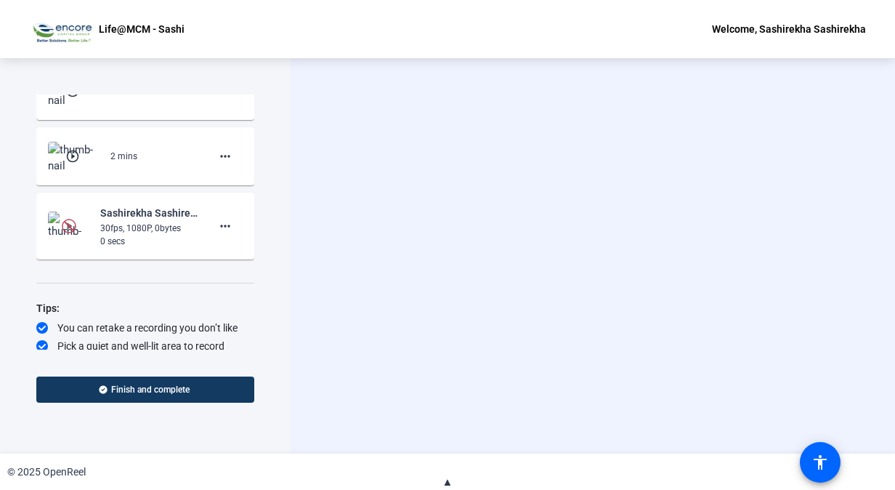
scroll to position [333, 0]
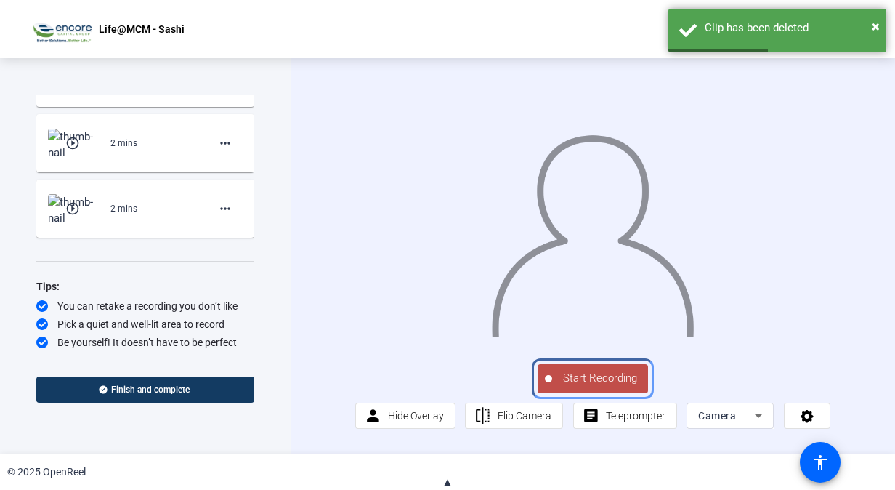
click at [588, 386] on span "Start Recording" at bounding box center [600, 378] width 96 height 17
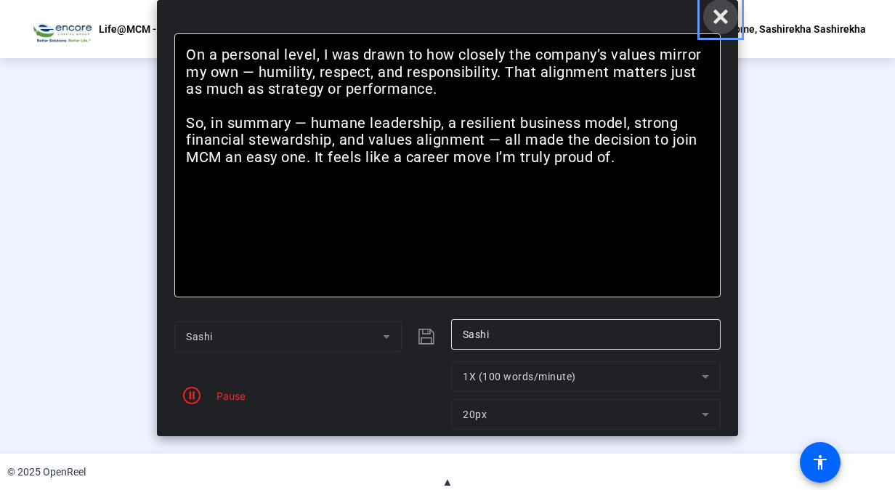
click at [721, 17] on icon "Close" at bounding box center [720, 16] width 14 height 14
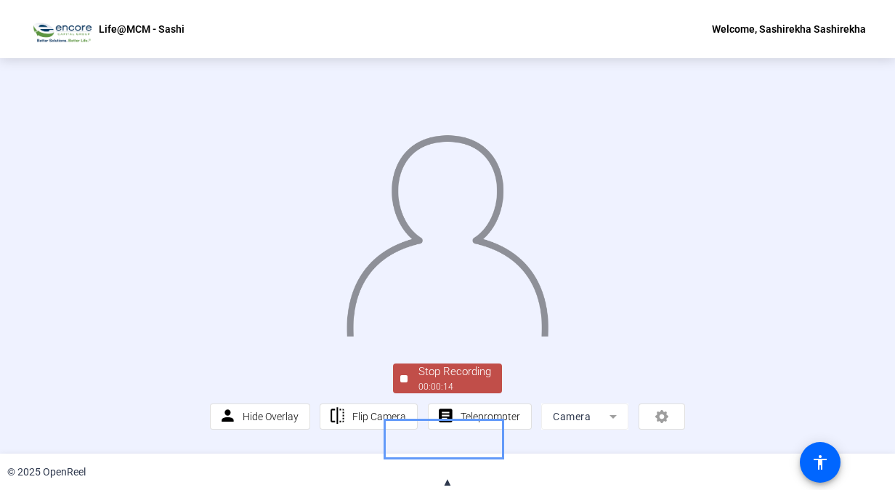
click at [455, 393] on div "00:00:14" at bounding box center [454, 386] width 73 height 13
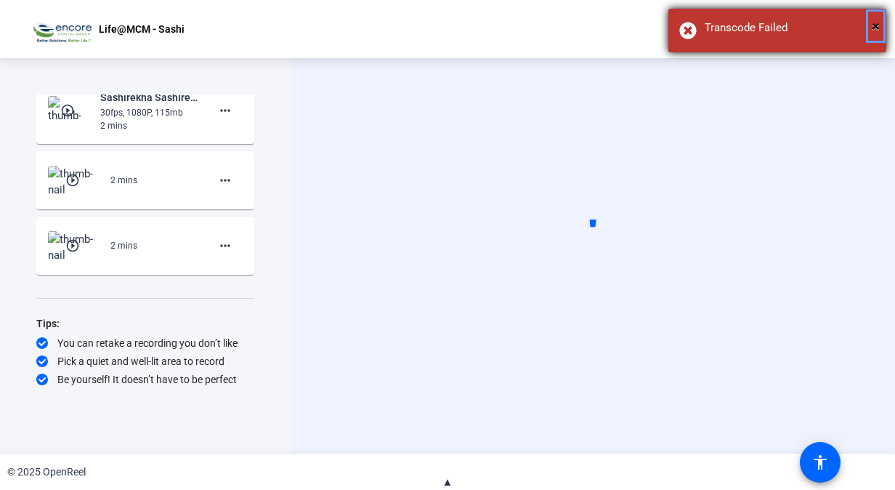
click at [873, 25] on span "×" at bounding box center [876, 25] width 8 height 17
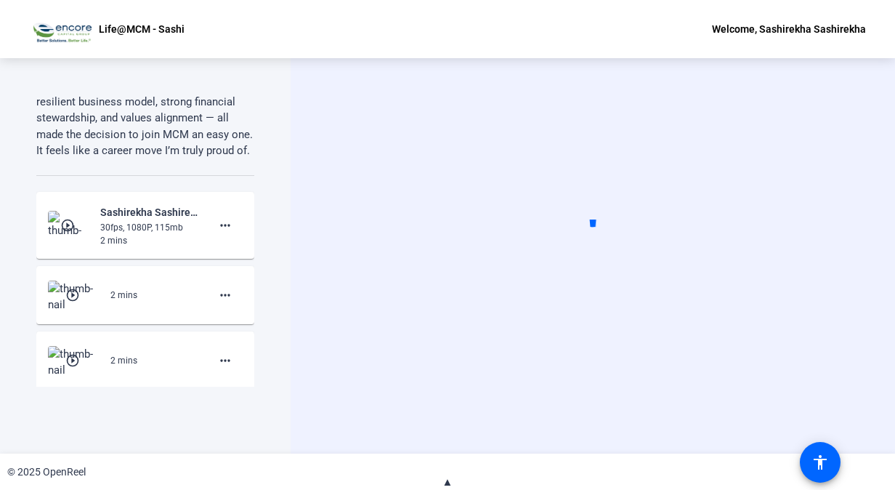
scroll to position [121, 0]
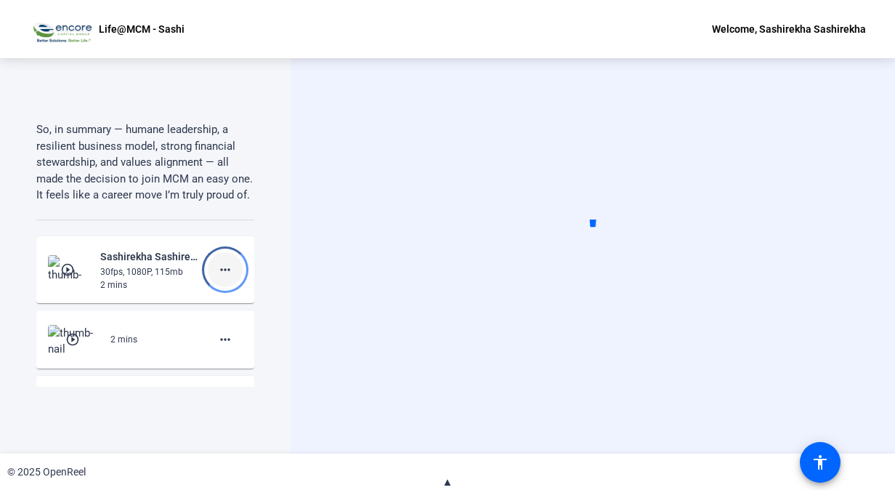
click at [216, 278] on mat-icon "more_horiz" at bounding box center [224, 269] width 17 height 17
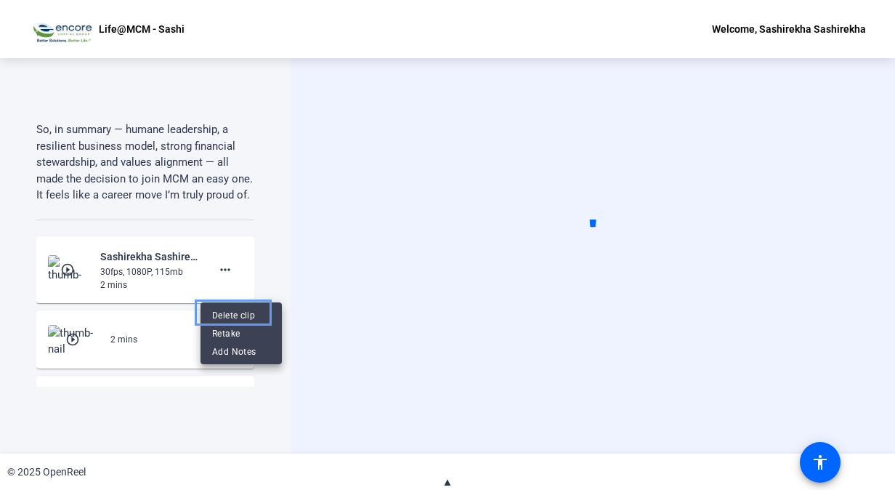
click at [280, 202] on div at bounding box center [447, 245] width 895 height 490
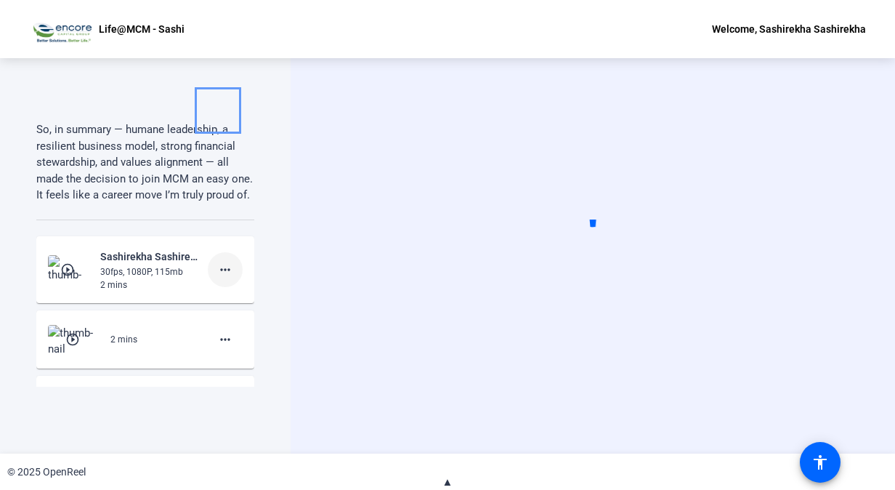
scroll to position [296, 0]
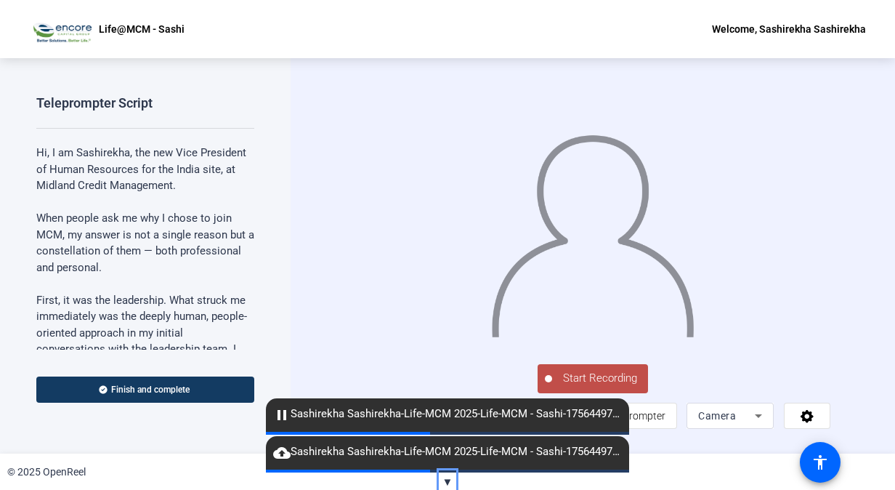
click at [448, 482] on span "▼" at bounding box center [447, 481] width 11 height 13
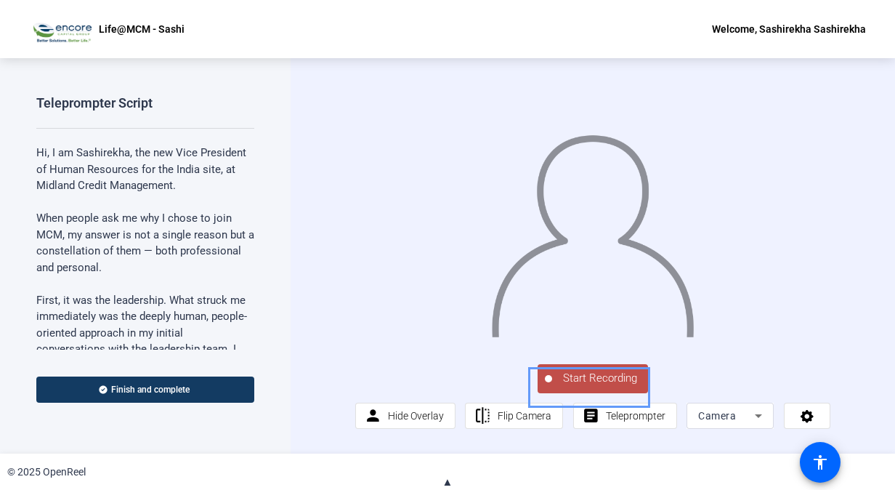
click at [595, 386] on span "Start Recording" at bounding box center [600, 378] width 96 height 17
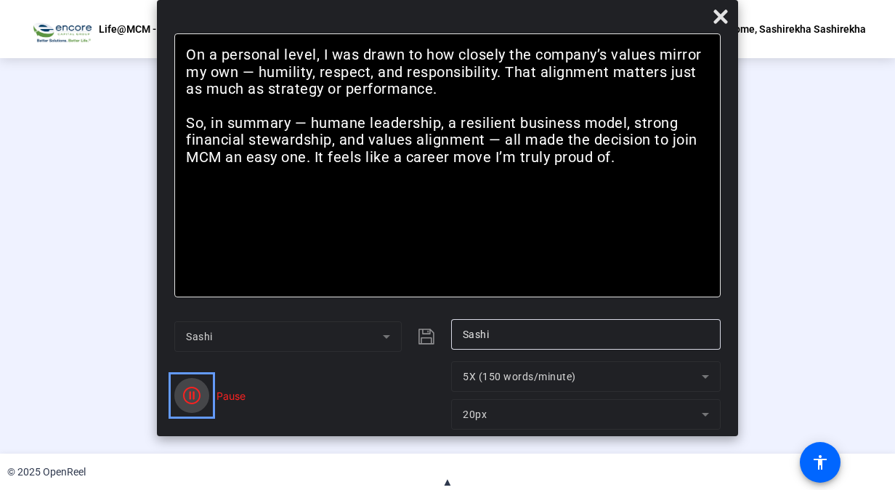
click at [192, 391] on icon "Color" at bounding box center [191, 394] width 17 height 17
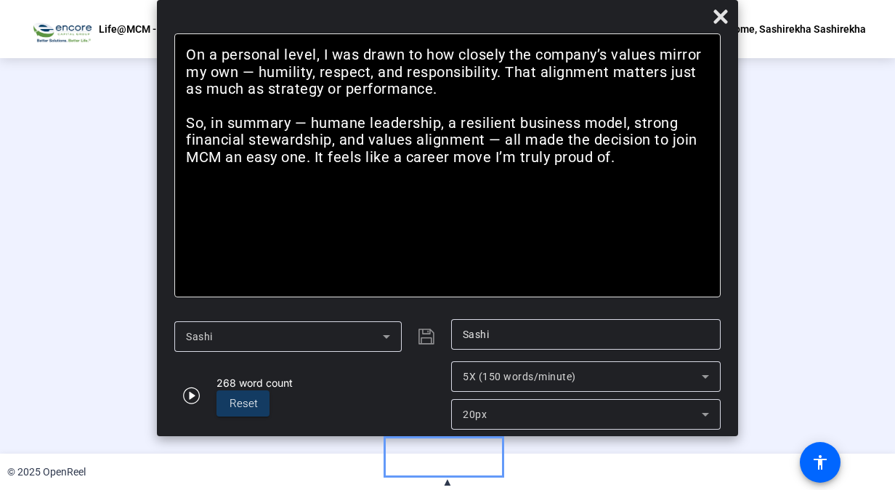
click at [449, 380] on div "Stop Recording" at bounding box center [454, 371] width 73 height 17
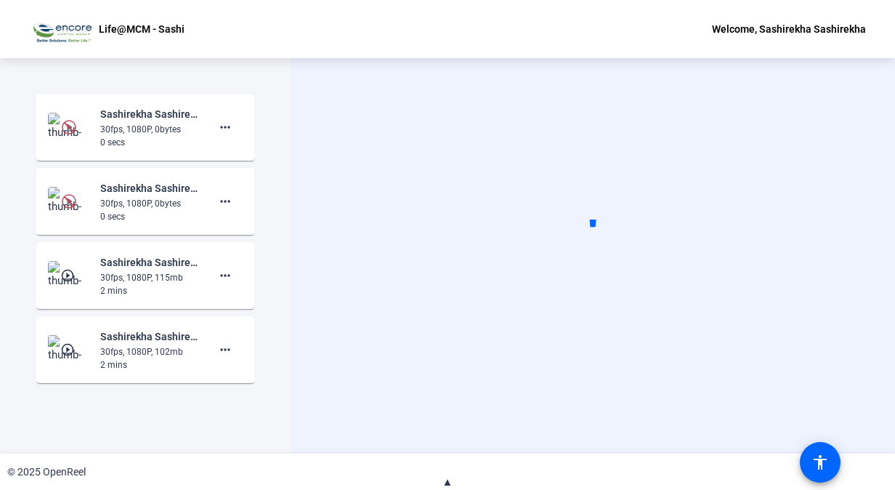
scroll to position [461, 0]
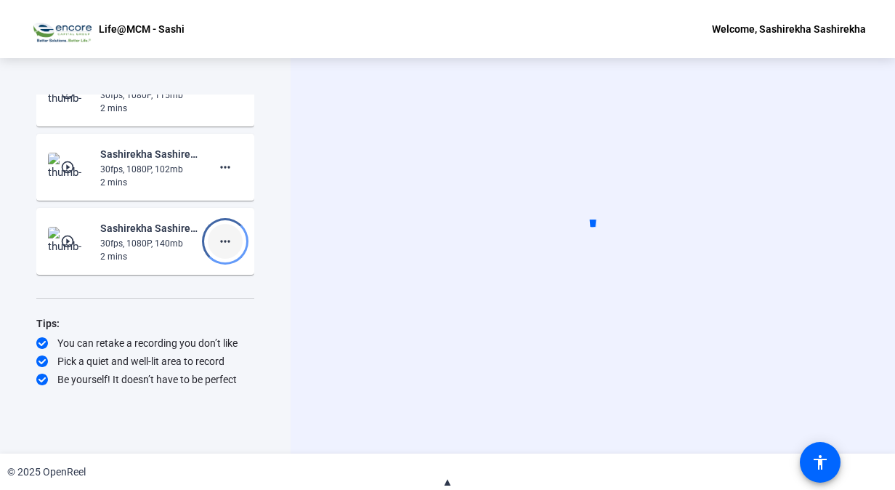
click at [219, 247] on mat-icon "more_horiz" at bounding box center [224, 240] width 17 height 17
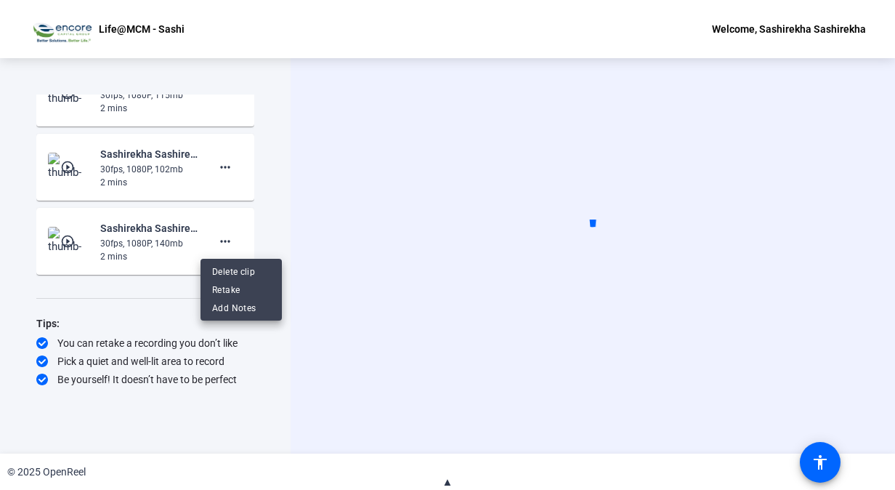
click at [252, 161] on div at bounding box center [447, 245] width 895 height 490
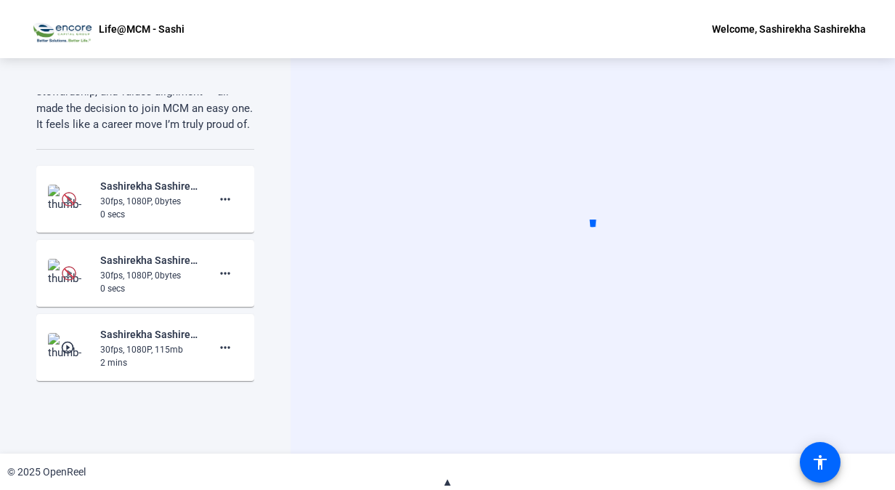
scroll to position [221, 0]
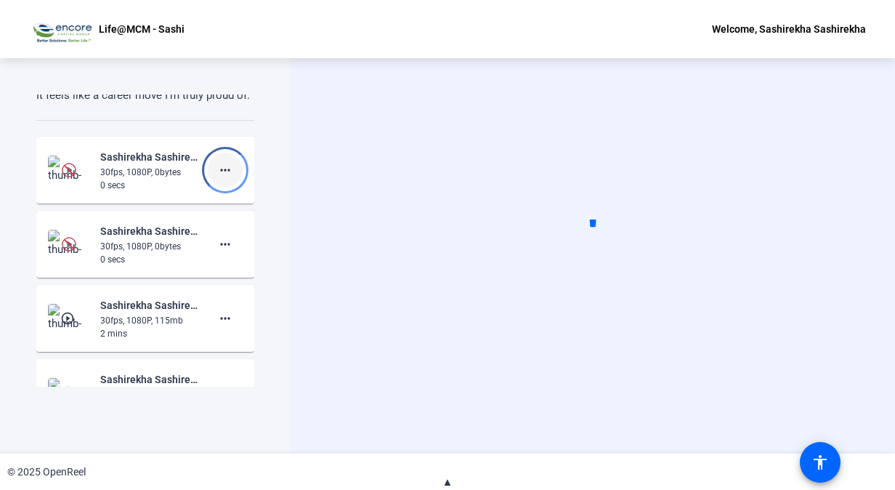
click at [216, 179] on mat-icon "more_horiz" at bounding box center [224, 169] width 17 height 17
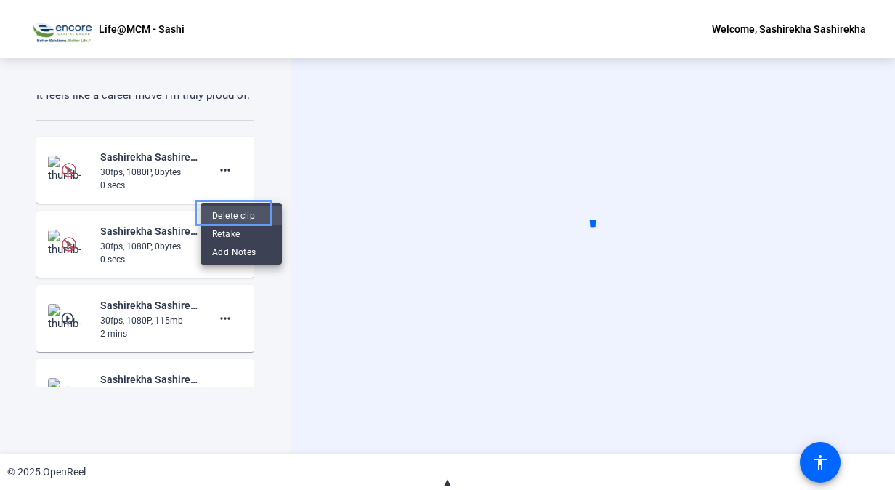
click at [237, 209] on span "Delete clip" at bounding box center [241, 214] width 58 height 17
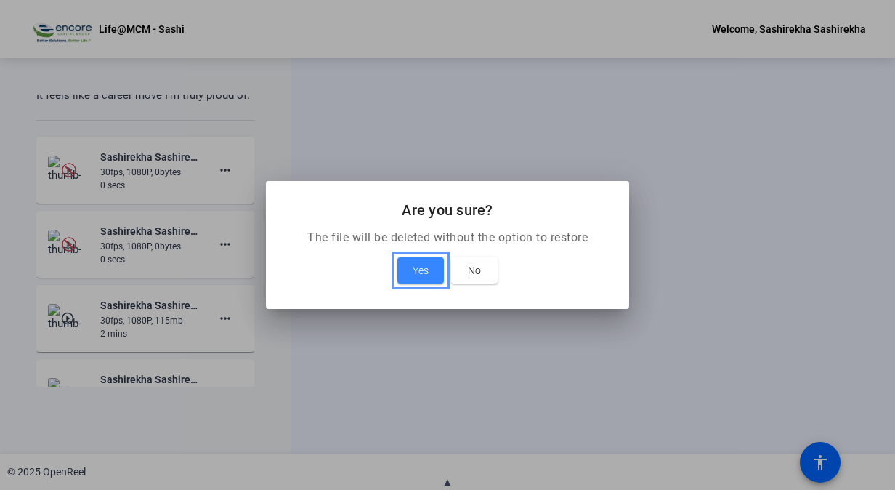
click at [431, 273] on span at bounding box center [420, 270] width 46 height 35
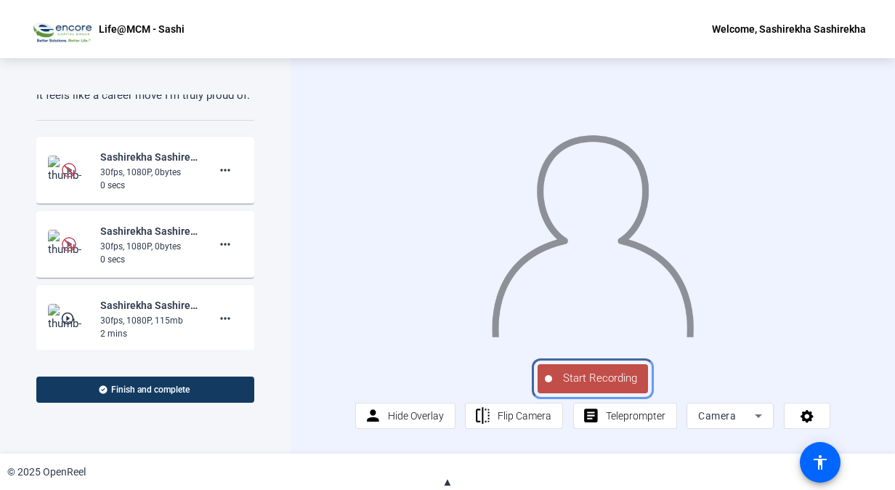
click at [571, 386] on span "Start Recording" at bounding box center [600, 378] width 96 height 17
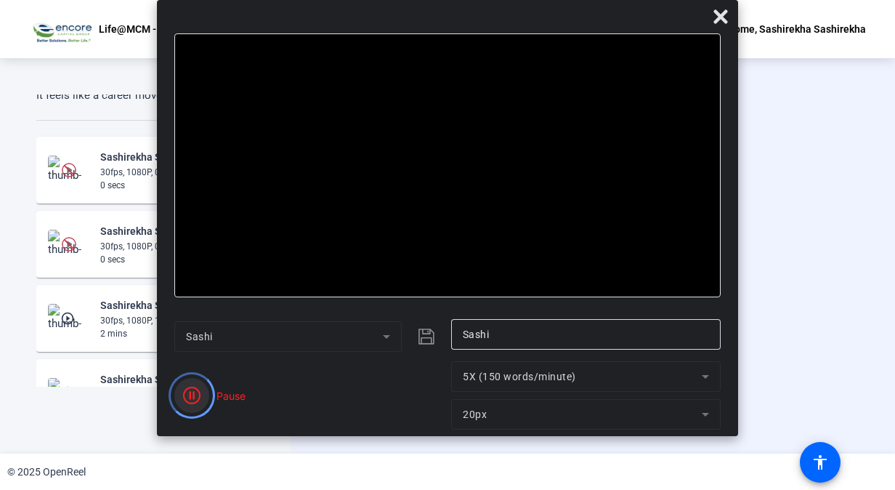
click at [187, 400] on icon "Color" at bounding box center [191, 394] width 17 height 17
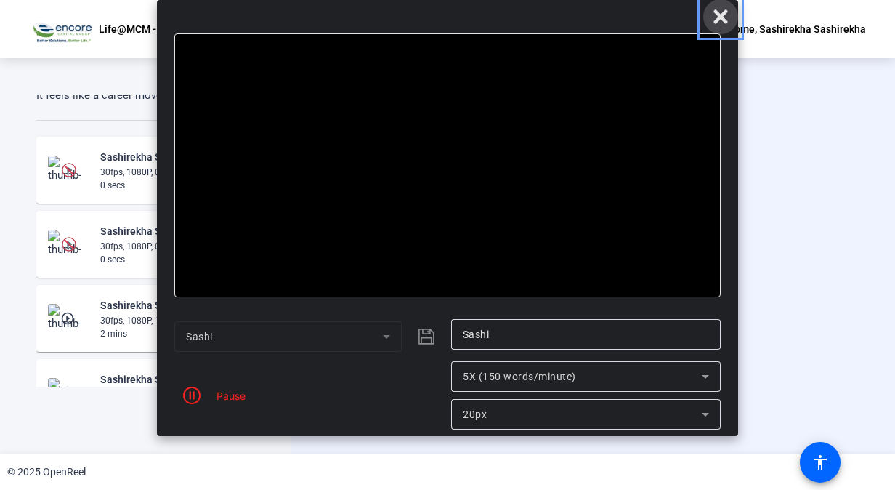
click at [721, 21] on icon "Close" at bounding box center [720, 16] width 17 height 17
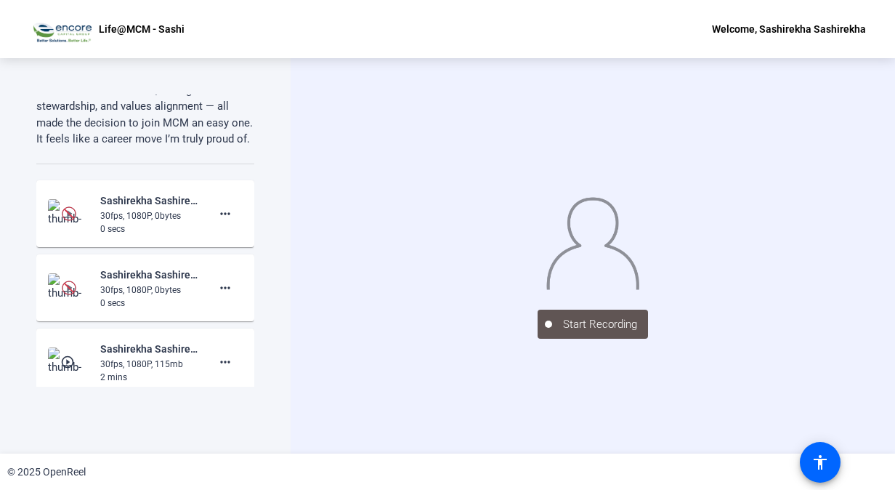
scroll to position [166, 0]
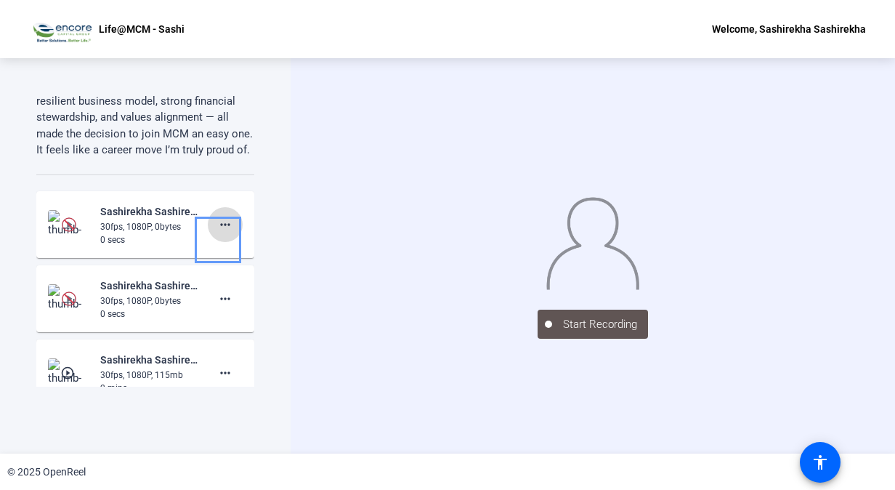
click at [216, 233] on mat-icon "more_horiz" at bounding box center [224, 224] width 17 height 17
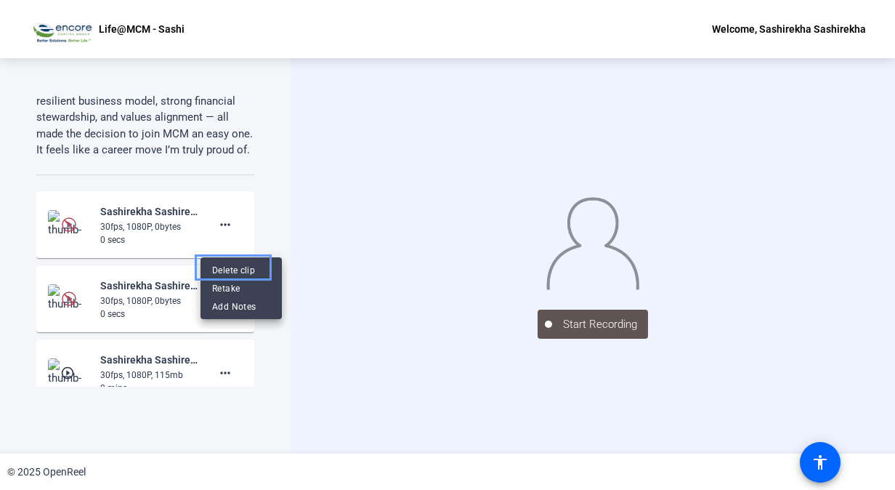
click at [235, 266] on span "Delete clip" at bounding box center [241, 269] width 58 height 17
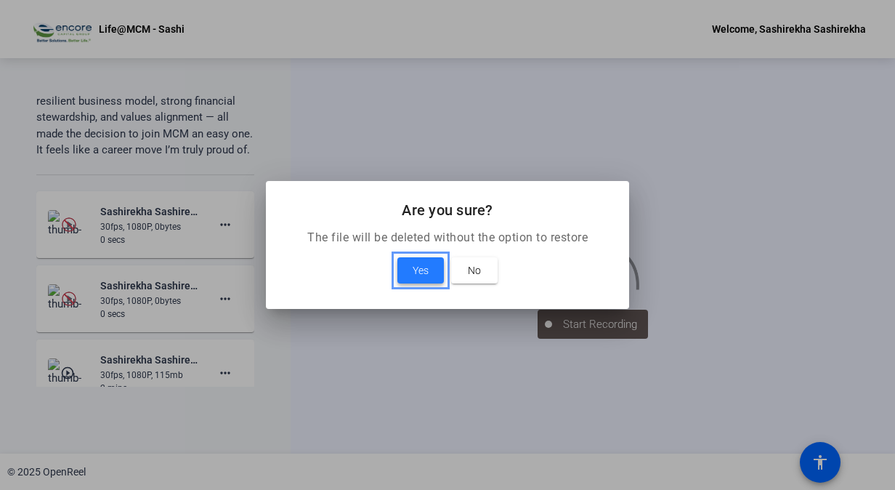
click at [424, 276] on span "Yes" at bounding box center [421, 269] width 16 height 17
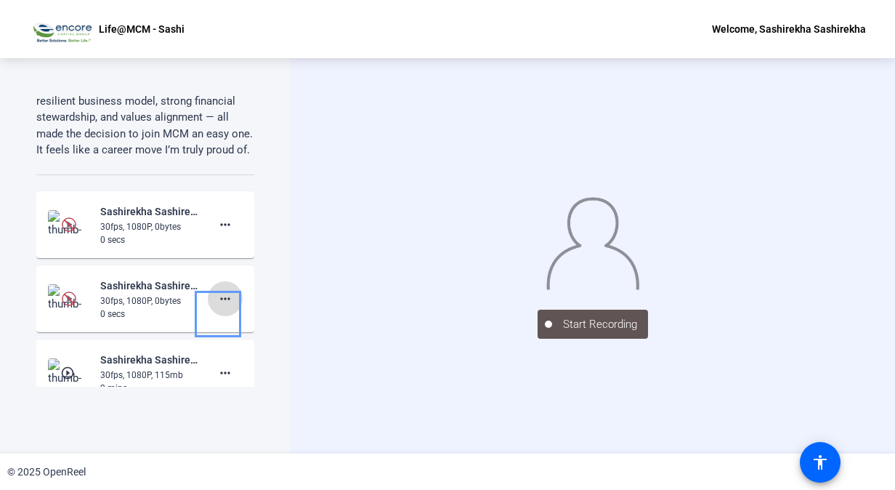
click at [220, 307] on mat-icon "more_horiz" at bounding box center [224, 298] width 17 height 17
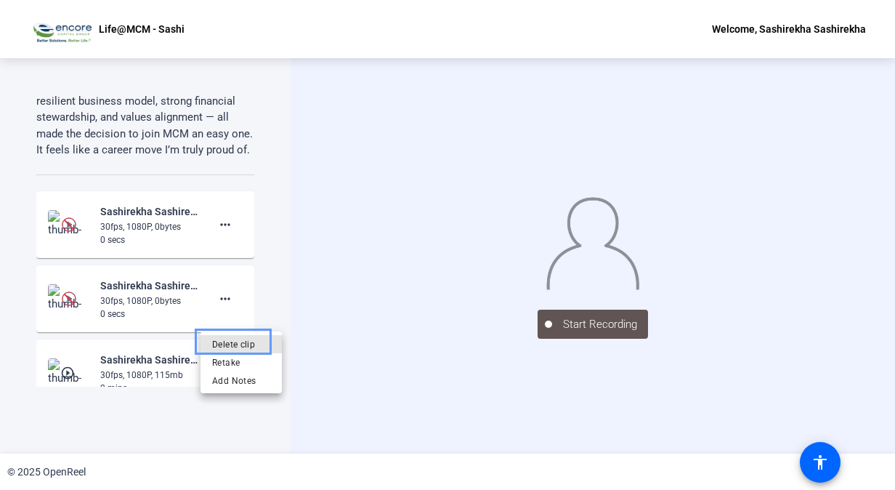
click at [230, 349] on span "Delete clip" at bounding box center [241, 344] width 58 height 17
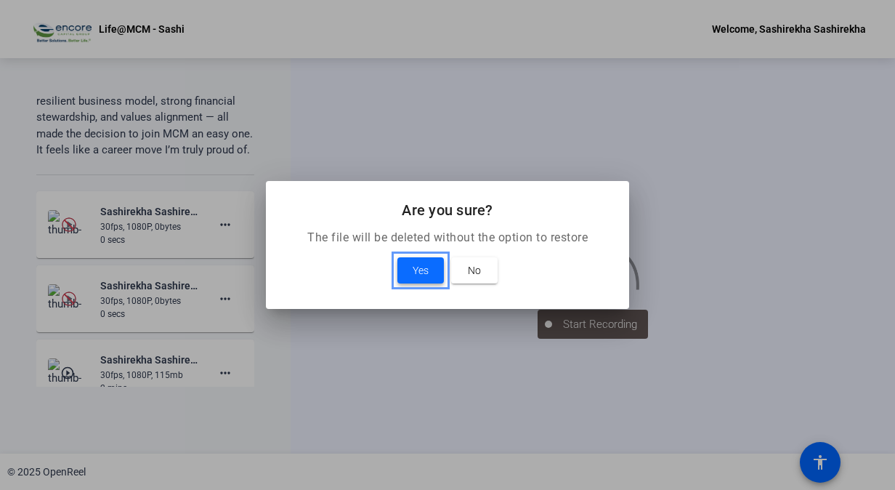
click at [428, 269] on span "Yes" at bounding box center [421, 269] width 16 height 17
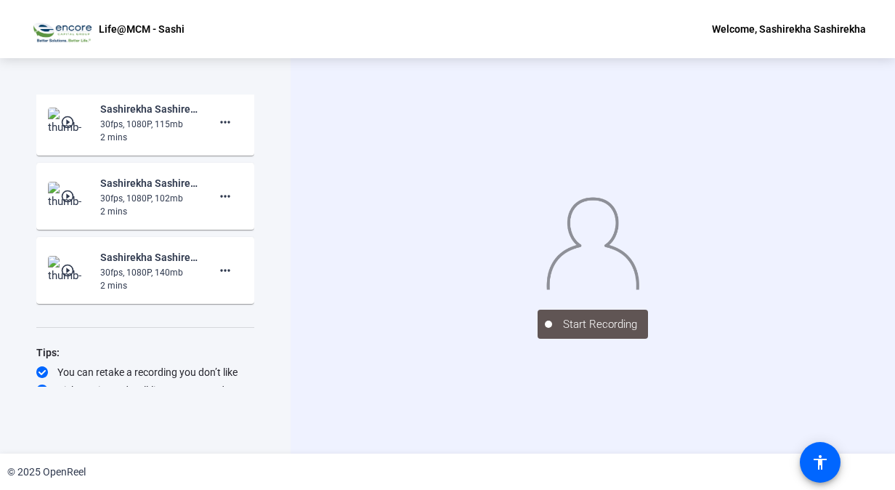
scroll to position [461, 0]
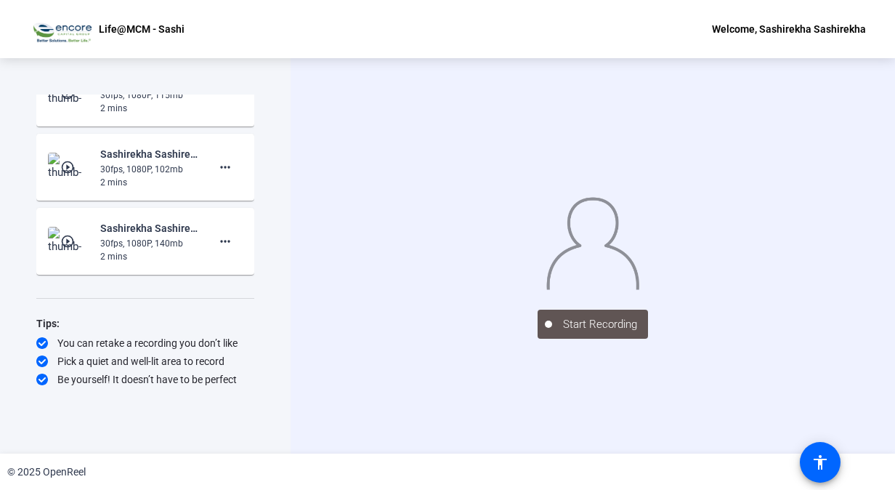
click at [606, 192] on img at bounding box center [592, 241] width 94 height 98
drag, startPoint x: 254, startPoint y: 307, endPoint x: 262, endPoint y: 230, distance: 76.7
click at [262, 230] on div "Teleprompter Script Hi, I am Sashirekha, the new Vice President of Human Resour…" at bounding box center [145, 255] width 291 height 395
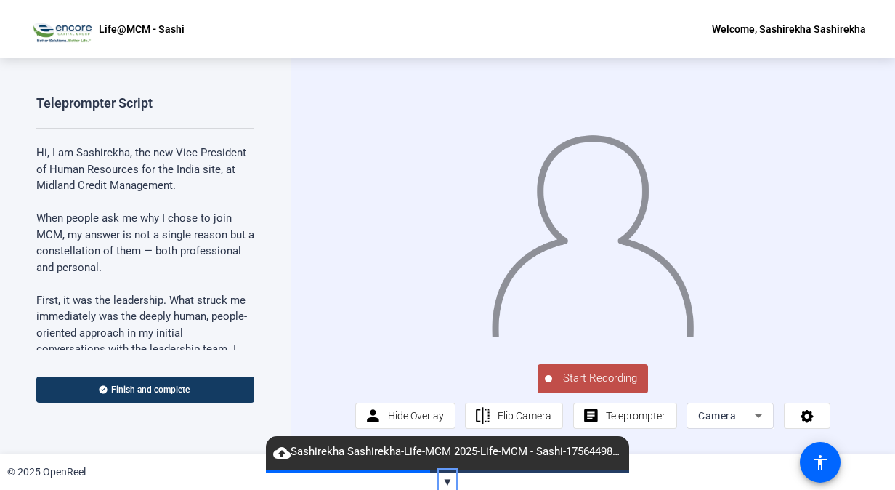
click at [450, 481] on span "▼" at bounding box center [447, 481] width 11 height 13
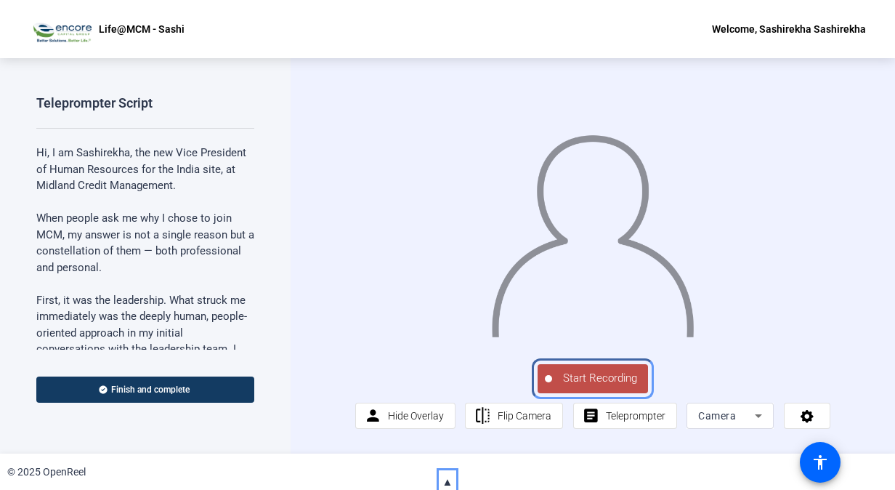
click at [600, 378] on button "Start Recording" at bounding box center [592, 378] width 110 height 29
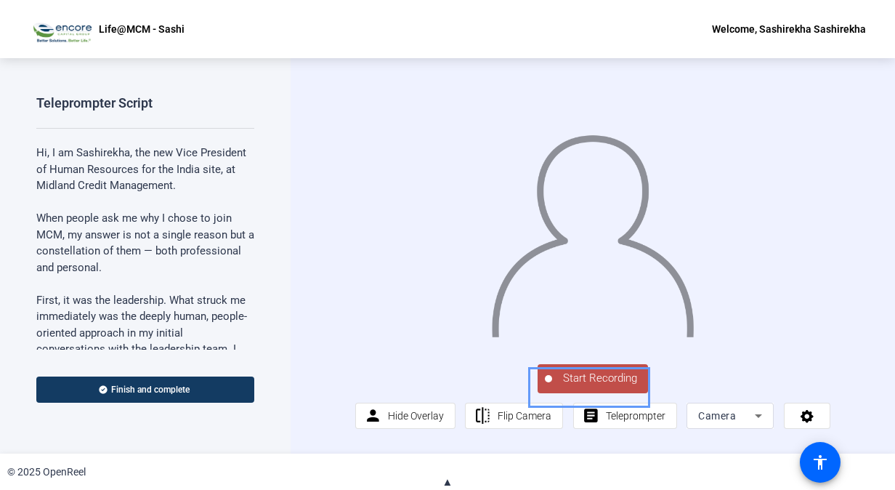
click at [600, 378] on span "Start Recording" at bounding box center [600, 378] width 96 height 17
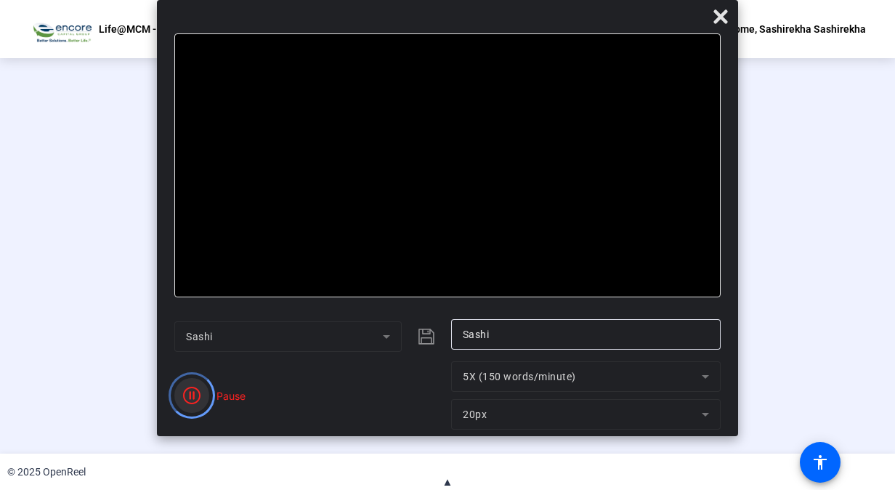
click at [187, 388] on icon "Color" at bounding box center [191, 394] width 17 height 17
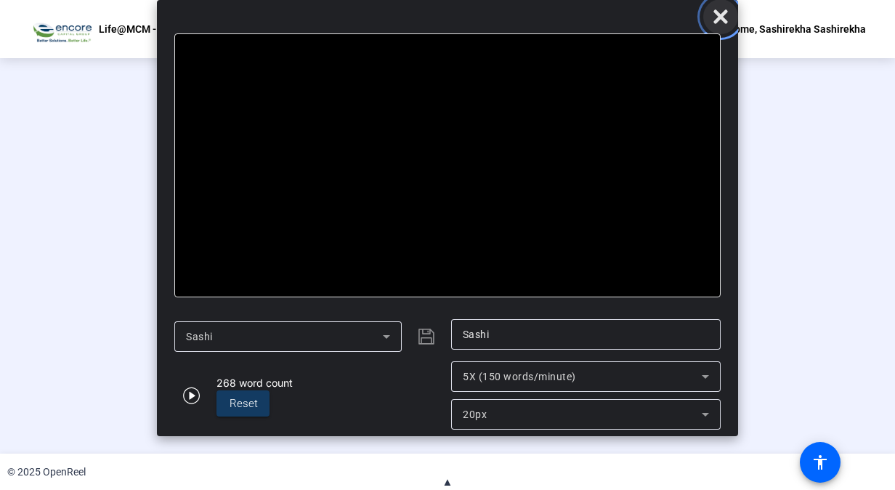
click at [725, 9] on icon "Close" at bounding box center [720, 16] width 17 height 17
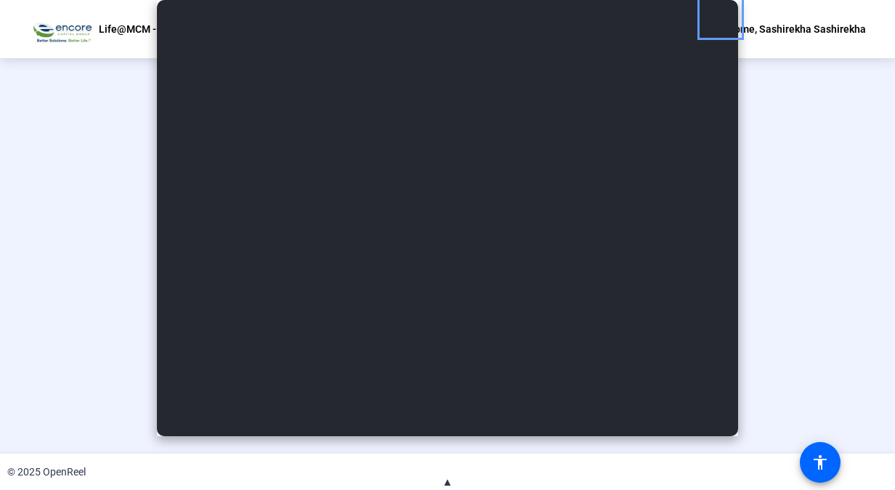
scroll to position [17, 0]
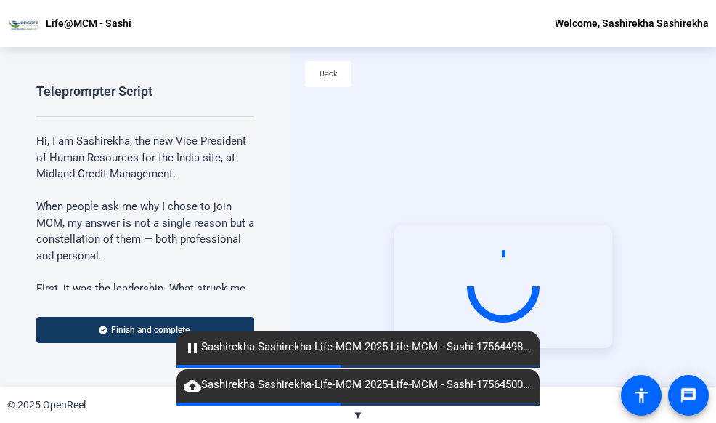
click at [359, 411] on span "▼" at bounding box center [358, 414] width 11 height 13
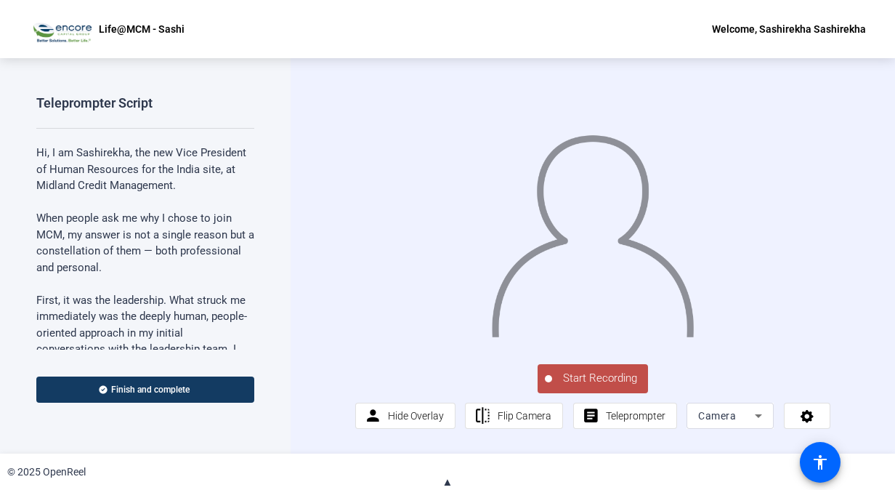
click at [715, 81] on div "Start Recording person Hide Overlay flip Flip Camera article Teleprompter Camera" at bounding box center [593, 255] width 604 height 395
click at [588, 383] on span "Start Recording" at bounding box center [600, 378] width 96 height 17
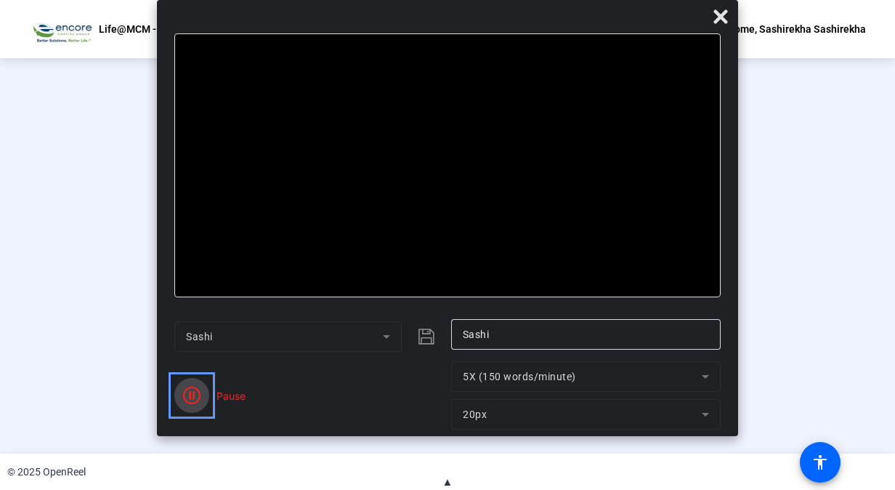
click at [189, 392] on icon "Color" at bounding box center [191, 394] width 17 height 17
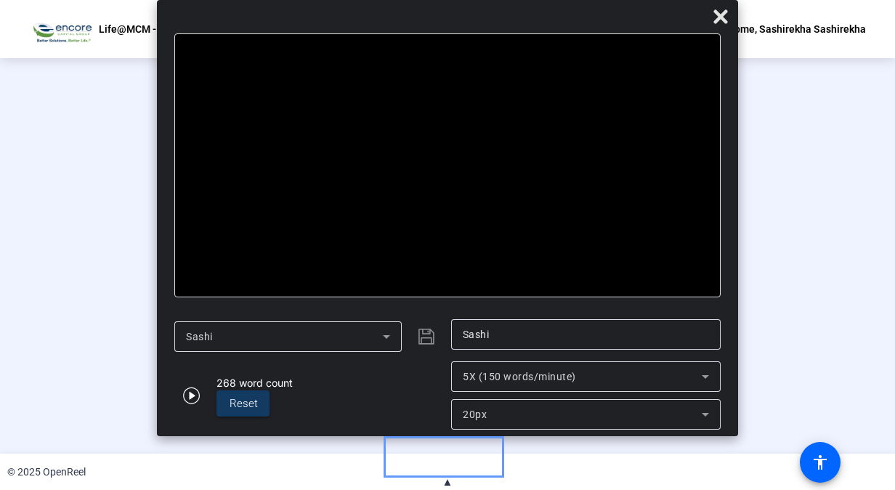
click at [459, 380] on div "Stop Recording" at bounding box center [454, 371] width 73 height 17
